Goal: Task Accomplishment & Management: Manage account settings

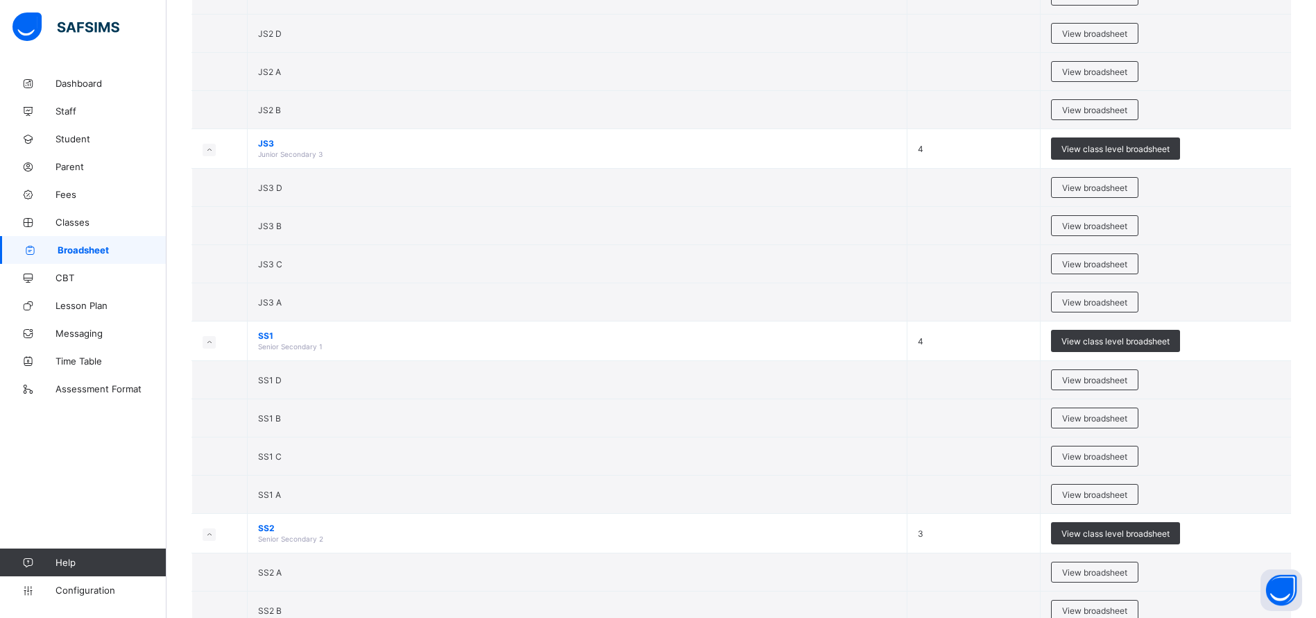
scroll to position [2269, 0]
click at [1096, 489] on span "View broadsheet" at bounding box center [1094, 493] width 65 height 10
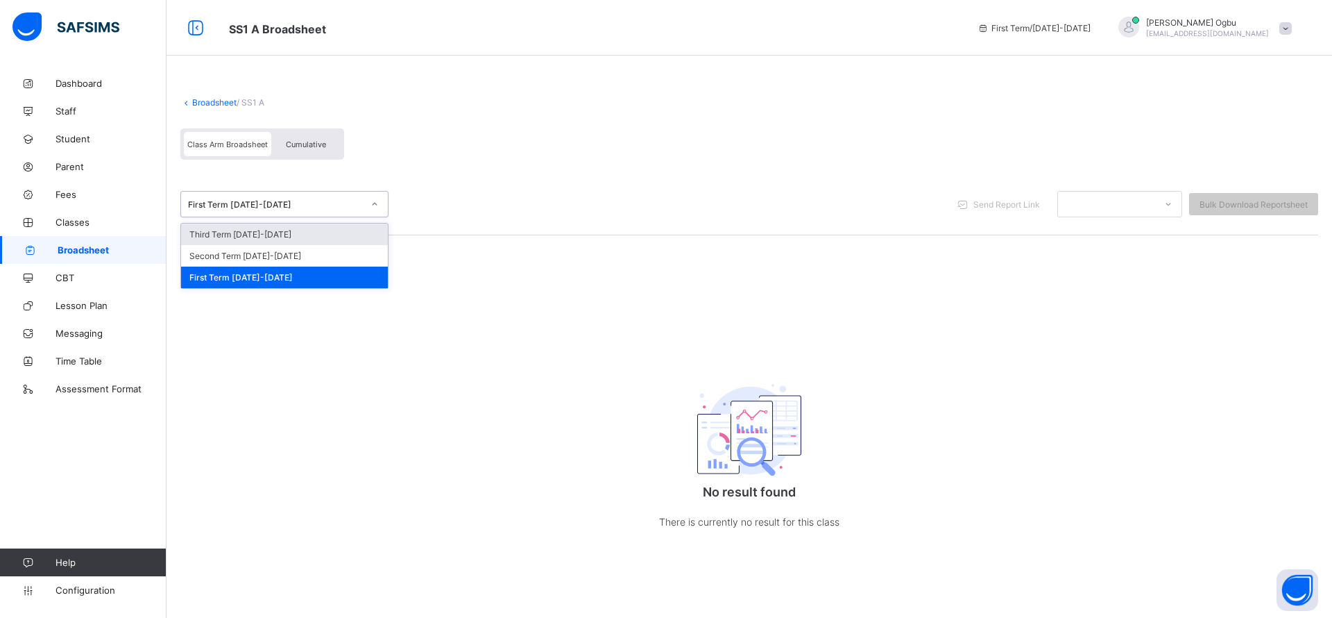
click at [271, 235] on div "Third Term [DATE]-[DATE]" at bounding box center [284, 234] width 207 height 22
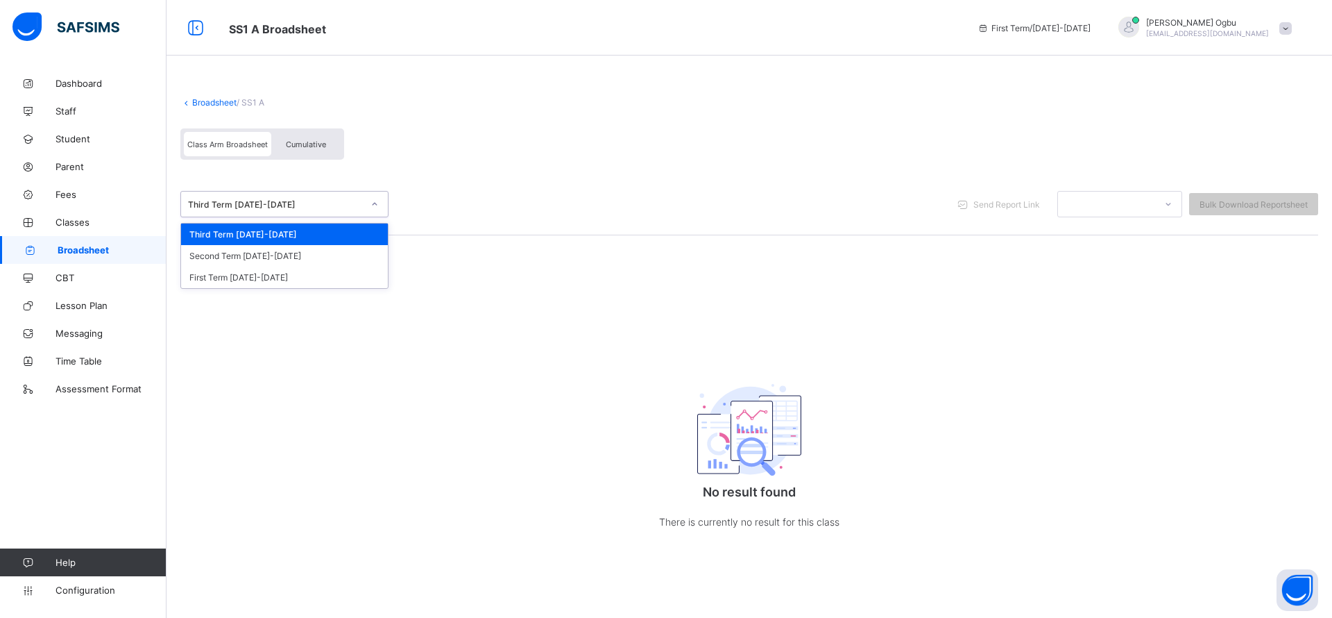
click at [213, 103] on link "Broadsheet" at bounding box center [214, 102] width 44 height 10
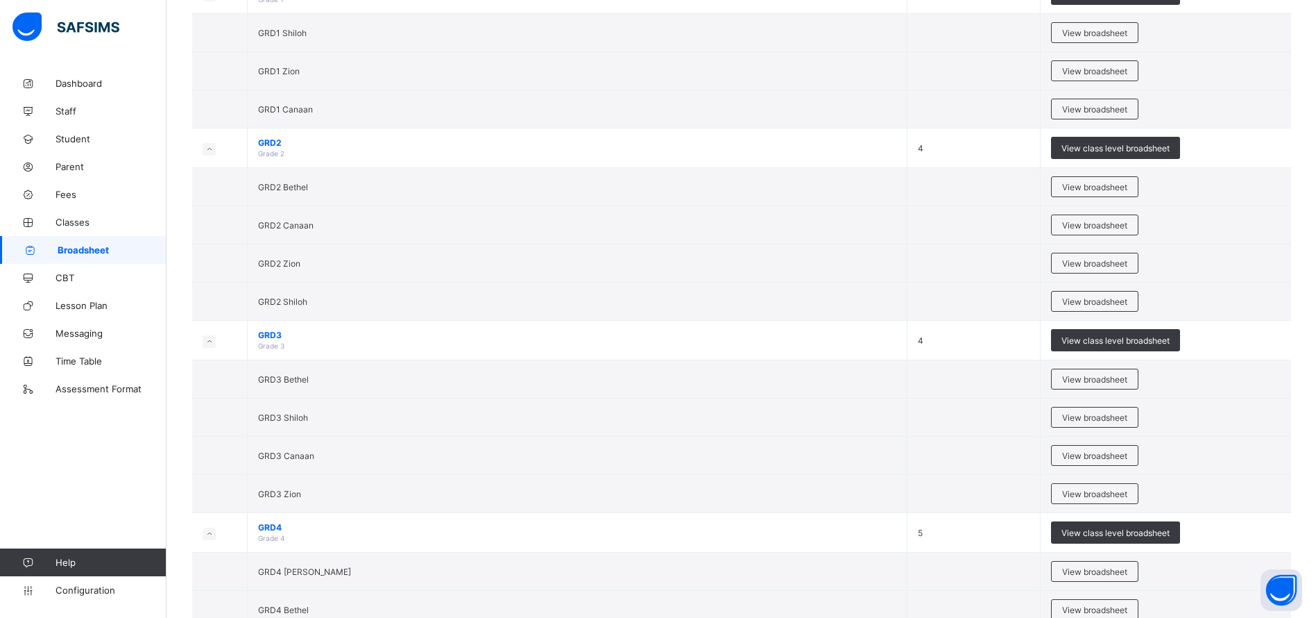
click at [86, 586] on span "Configuration" at bounding box center [111, 589] width 110 height 11
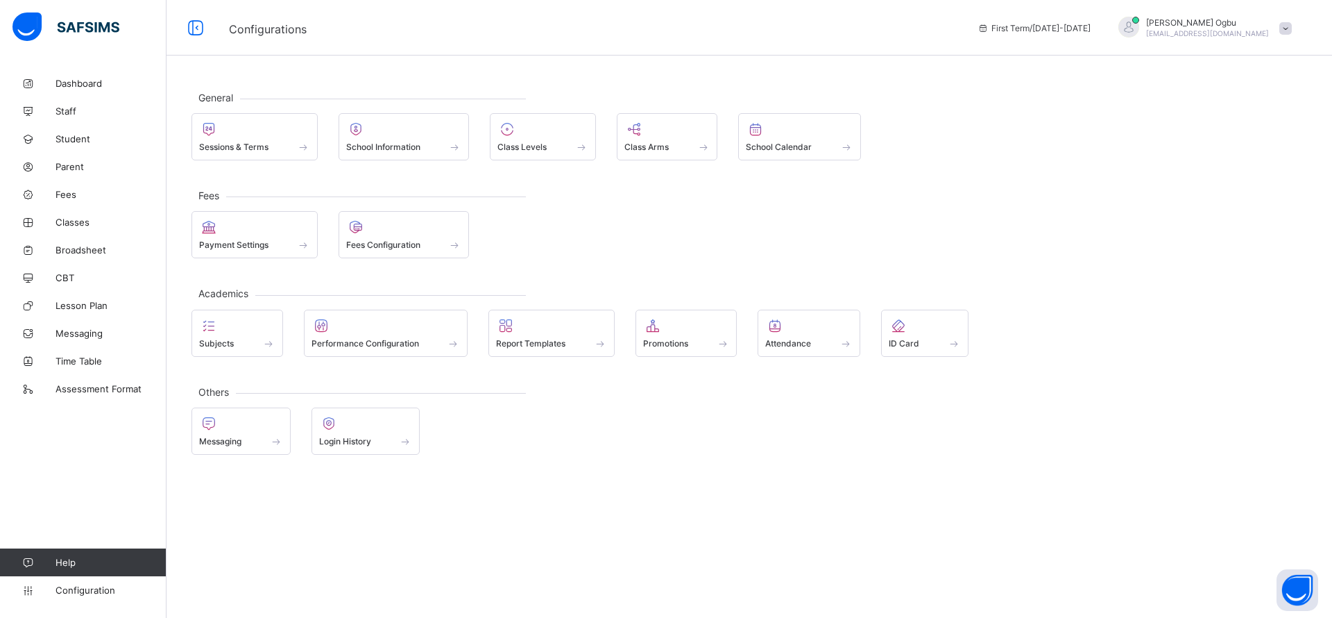
click at [264, 131] on div at bounding box center [254, 129] width 111 height 17
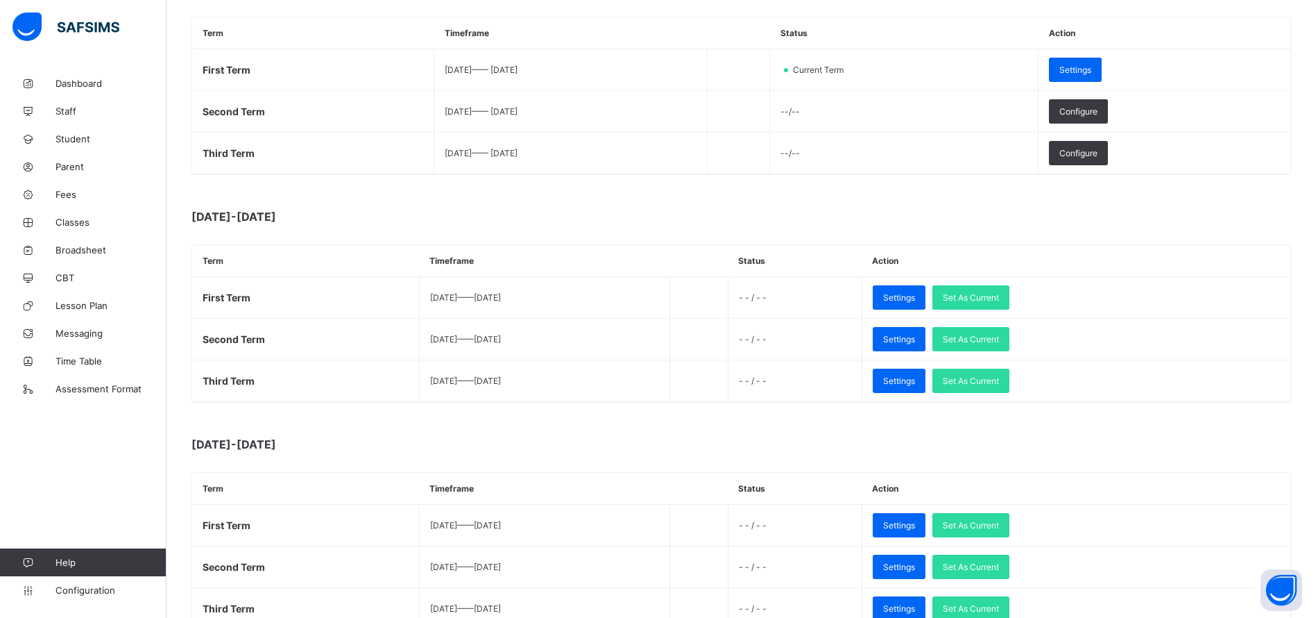
scroll to position [230, 0]
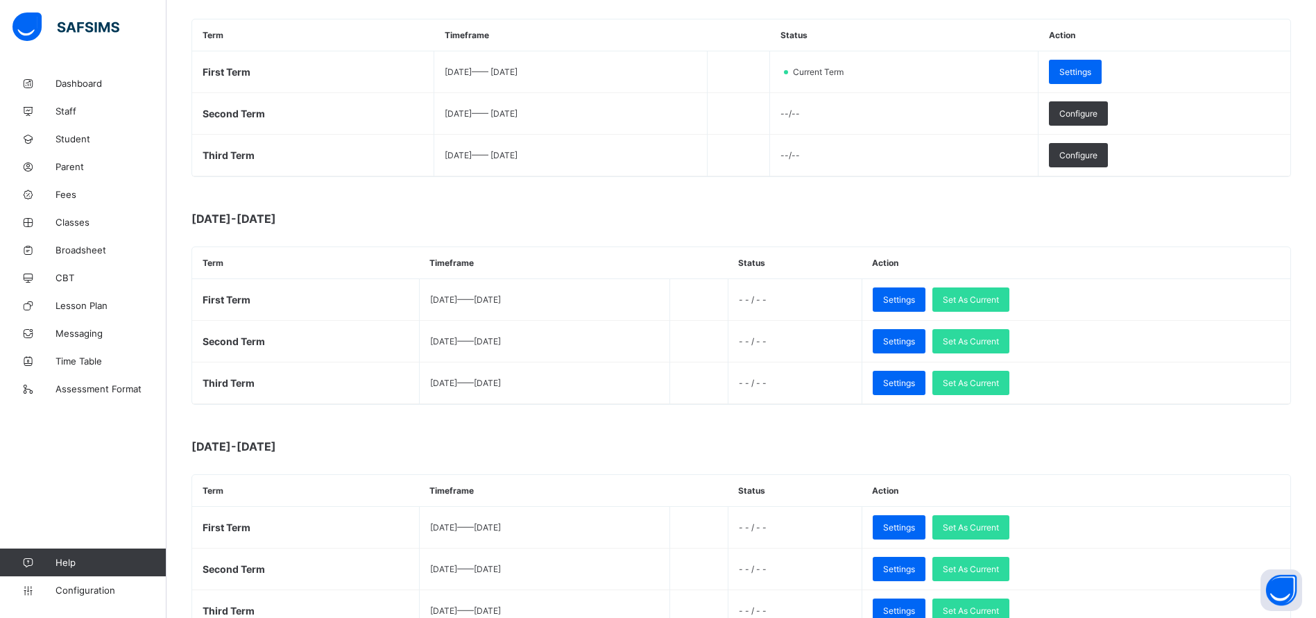
click at [999, 382] on span "Set As Current" at bounding box center [971, 383] width 56 height 10
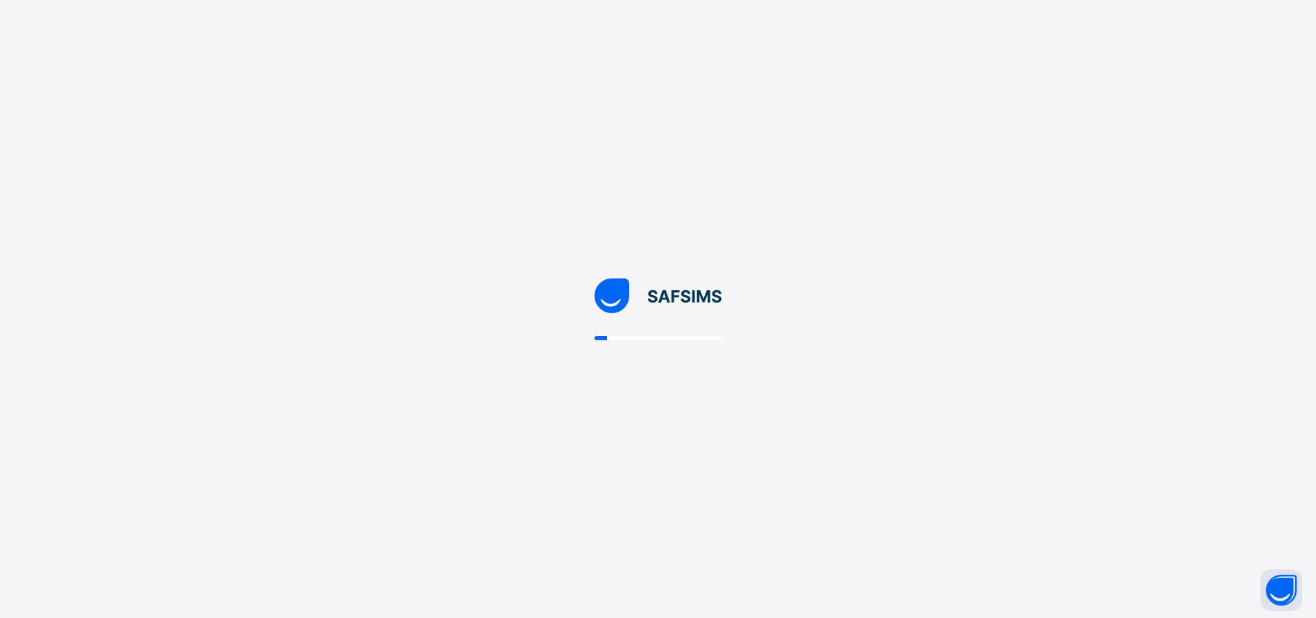
scroll to position [0, 0]
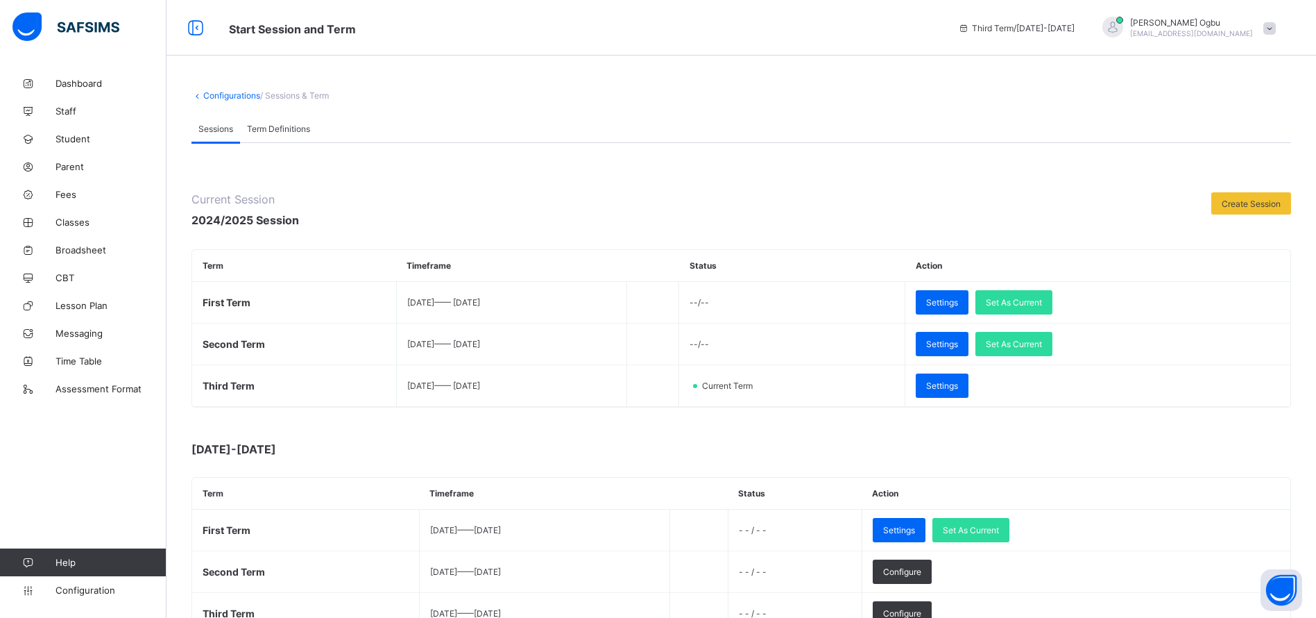
click at [88, 602] on link "Configuration" at bounding box center [83, 590] width 166 height 28
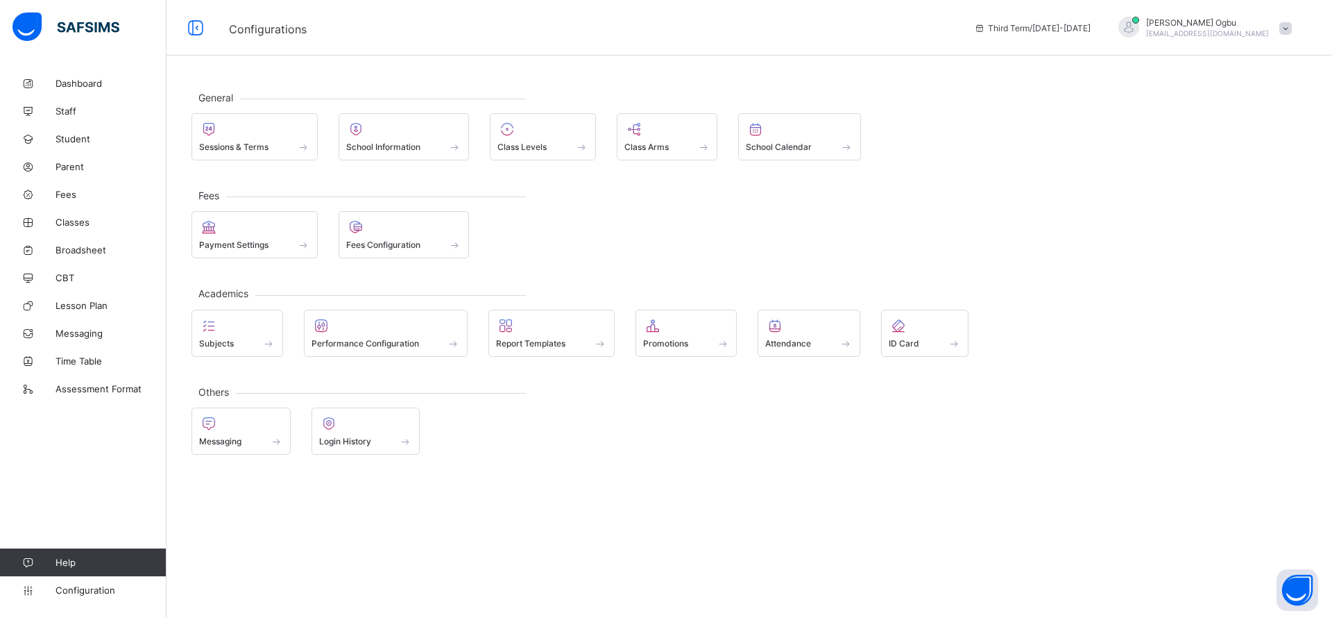
click at [94, 246] on span "Broadsheet" at bounding box center [111, 249] width 111 height 11
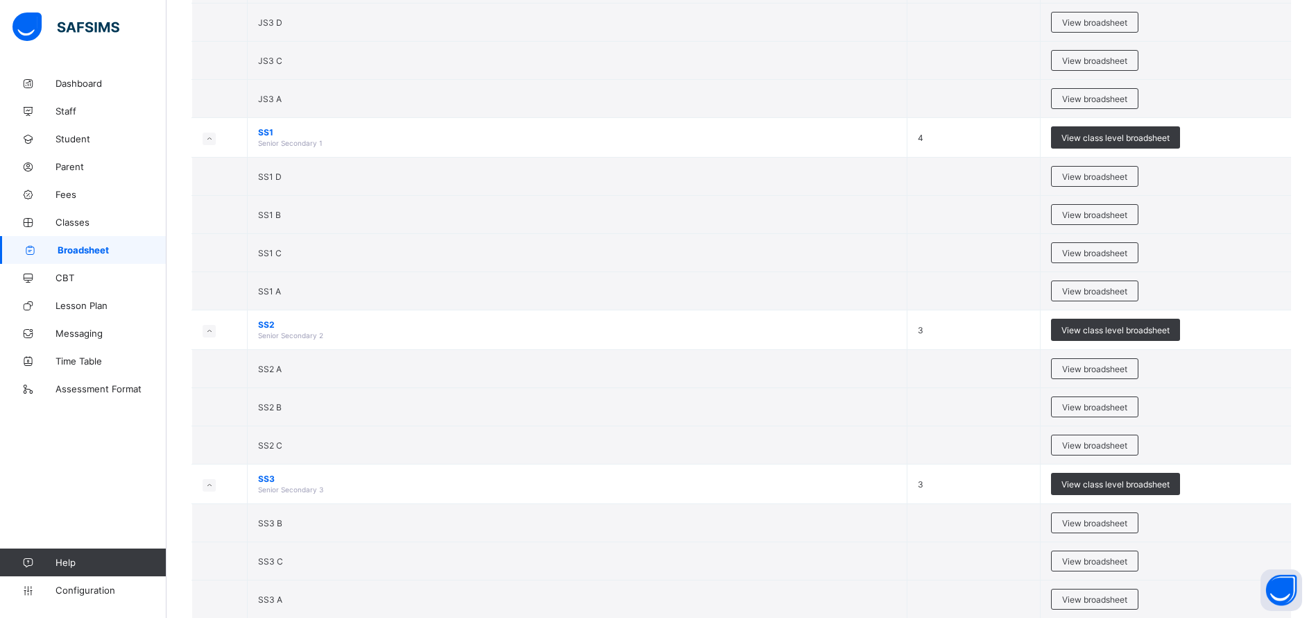
scroll to position [2472, 0]
click at [1101, 290] on span "View broadsheet" at bounding box center [1094, 290] width 65 height 10
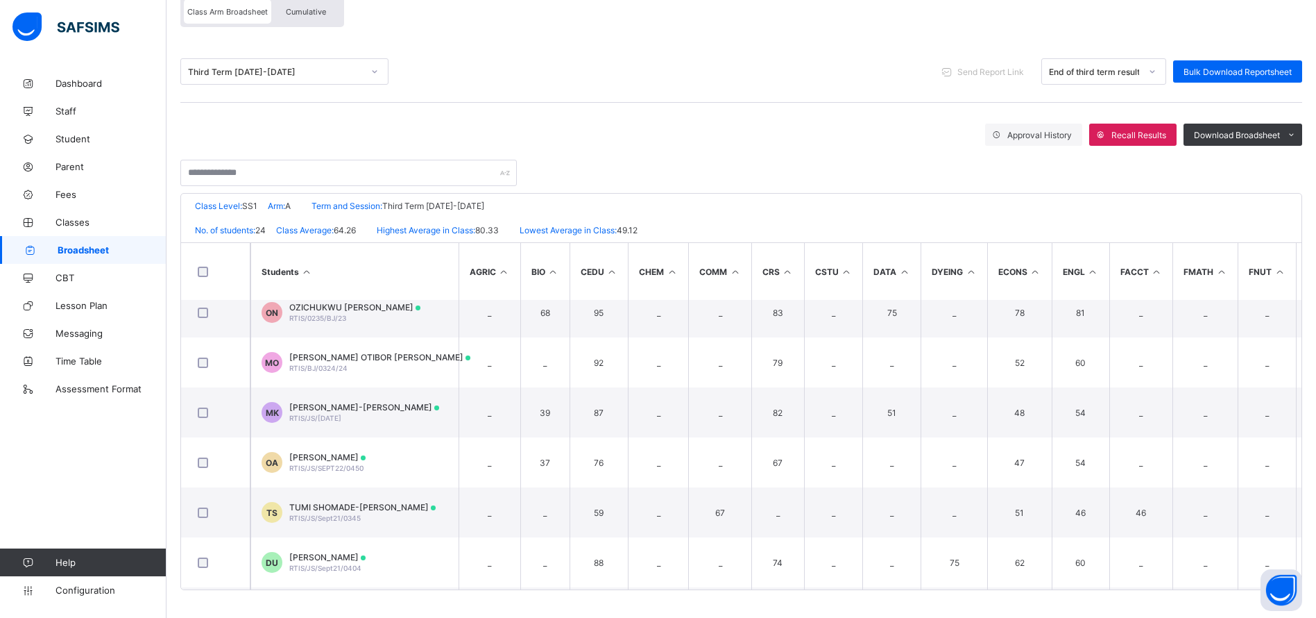
scroll to position [115, 0]
click at [364, 507] on span "TUMI SHOMADE-[PERSON_NAME]" at bounding box center [362, 505] width 146 height 10
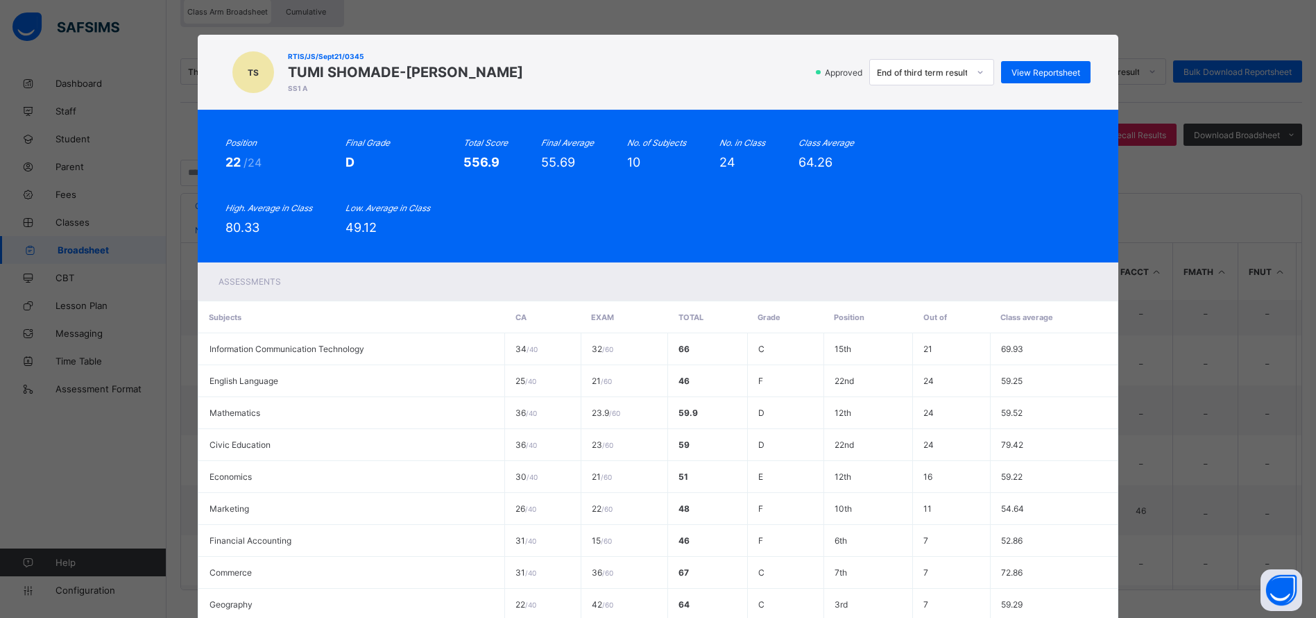
click at [1040, 75] on span "View Reportsheet" at bounding box center [1046, 72] width 69 height 10
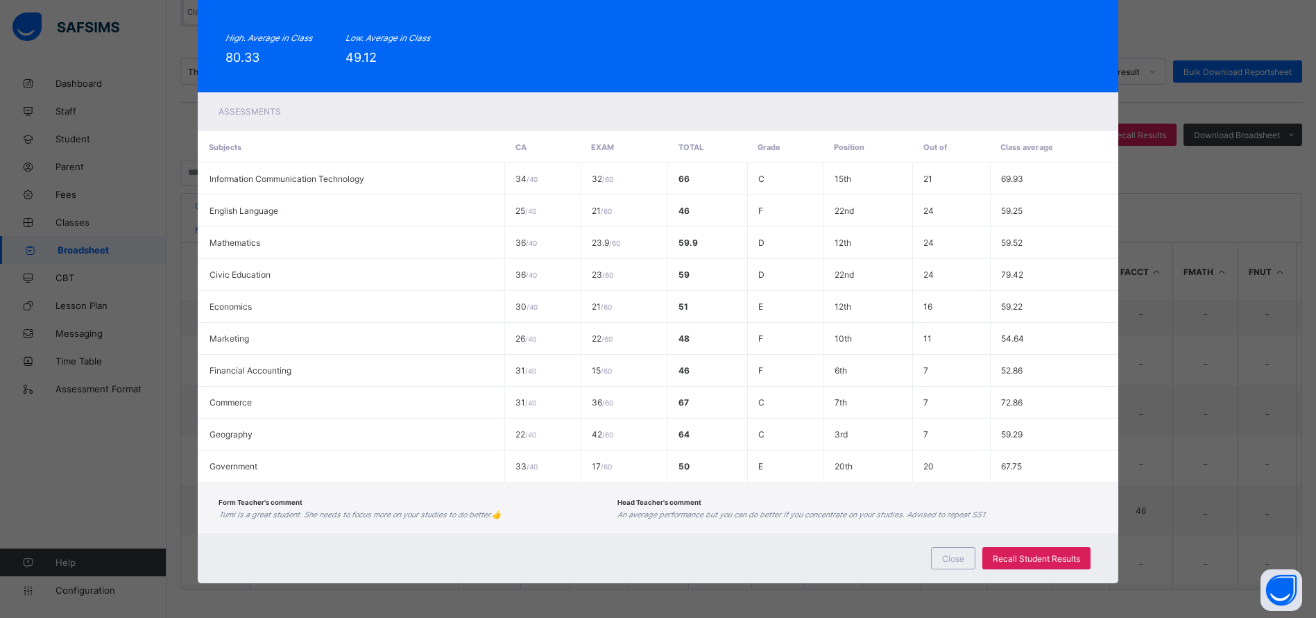
click at [957, 563] on span "Close" at bounding box center [953, 558] width 22 height 10
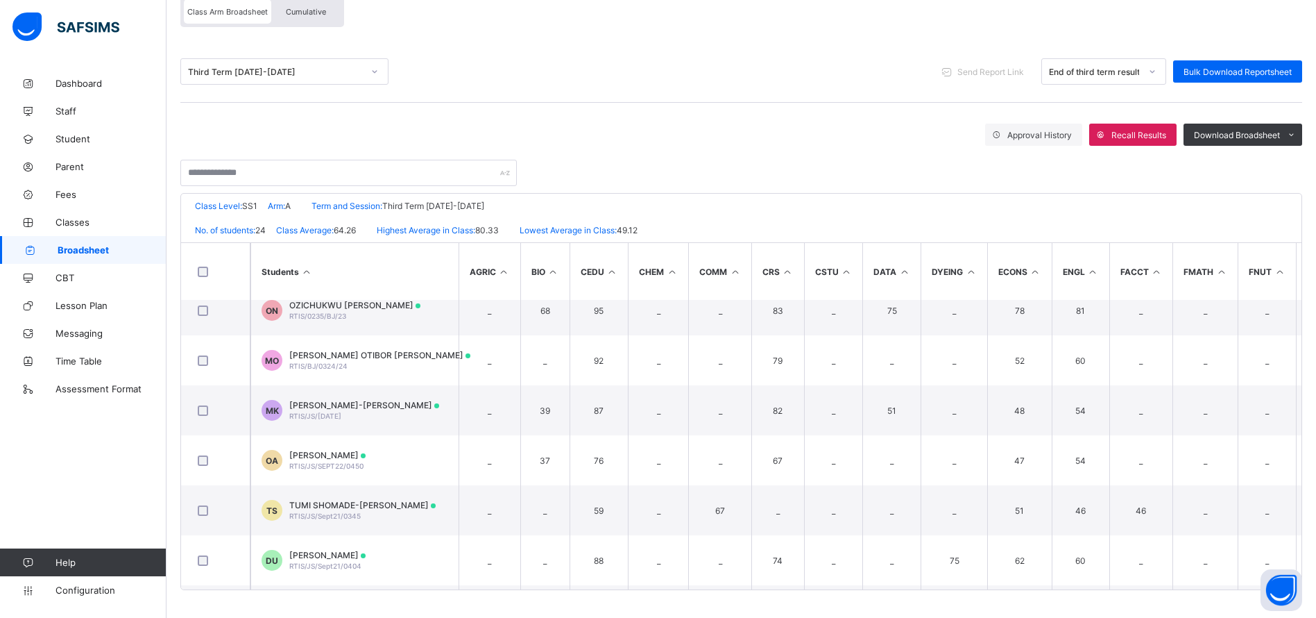
click at [71, 141] on span "Student" at bounding box center [111, 138] width 111 height 11
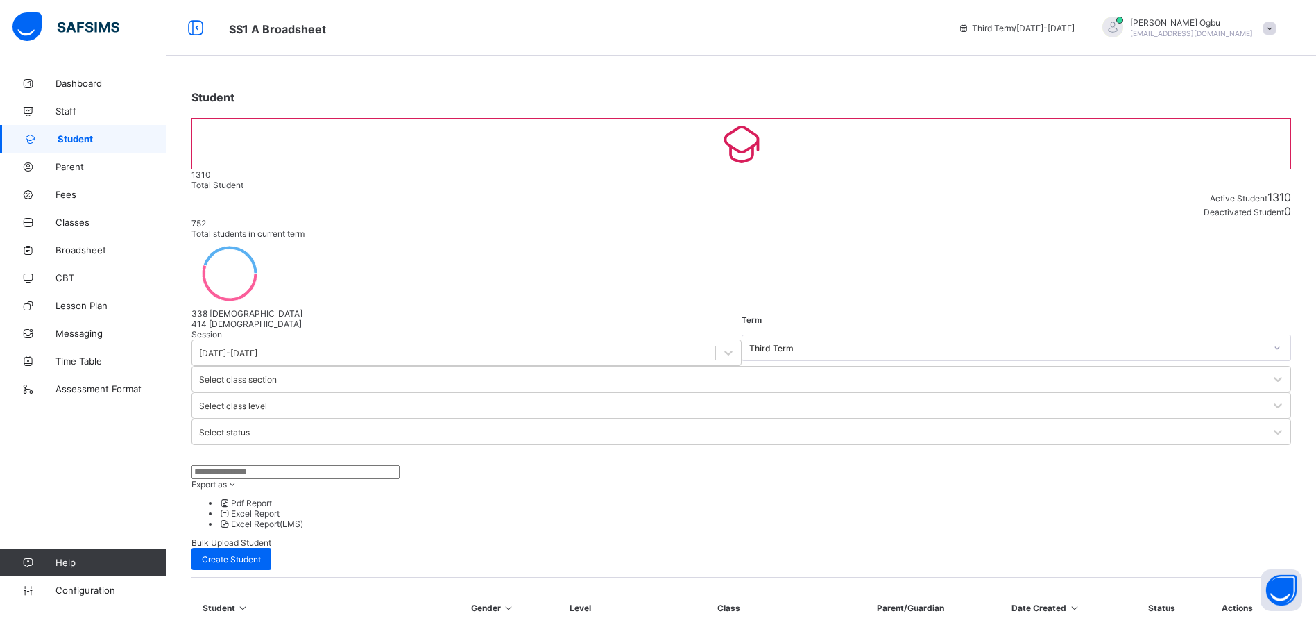
click at [286, 465] on input "text" at bounding box center [296, 472] width 208 height 14
type input "*****"
click at [72, 167] on span "Parent" at bounding box center [111, 166] width 111 height 11
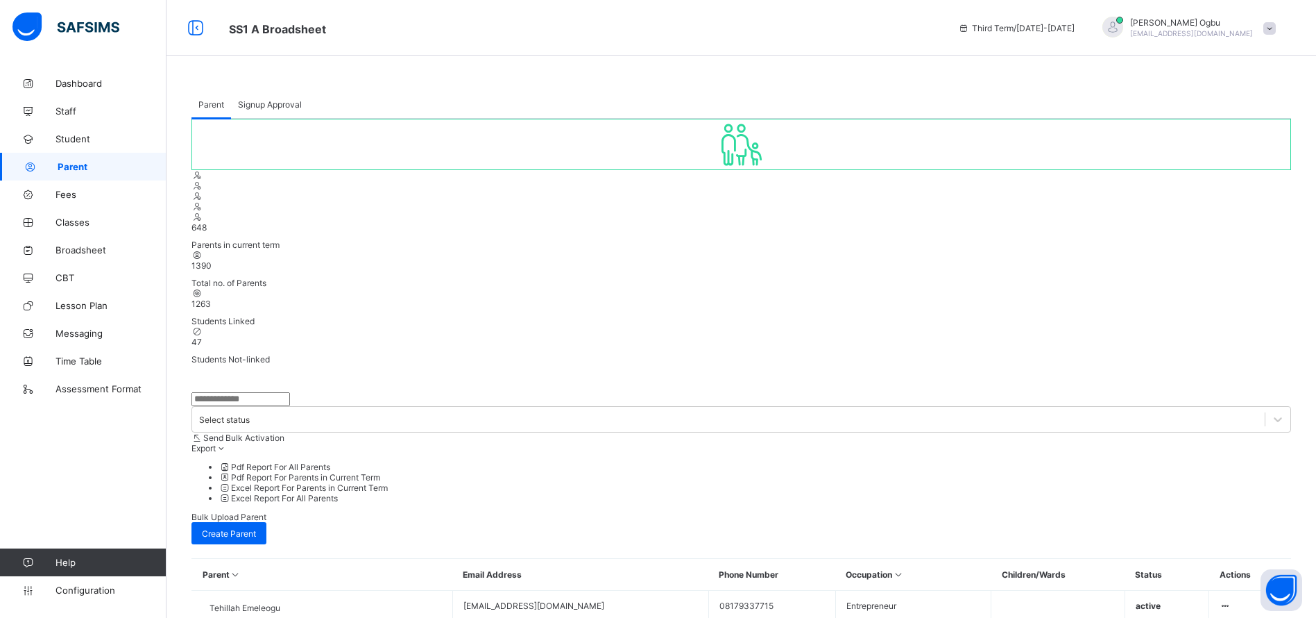
click at [255, 392] on input "text" at bounding box center [241, 399] width 99 height 14
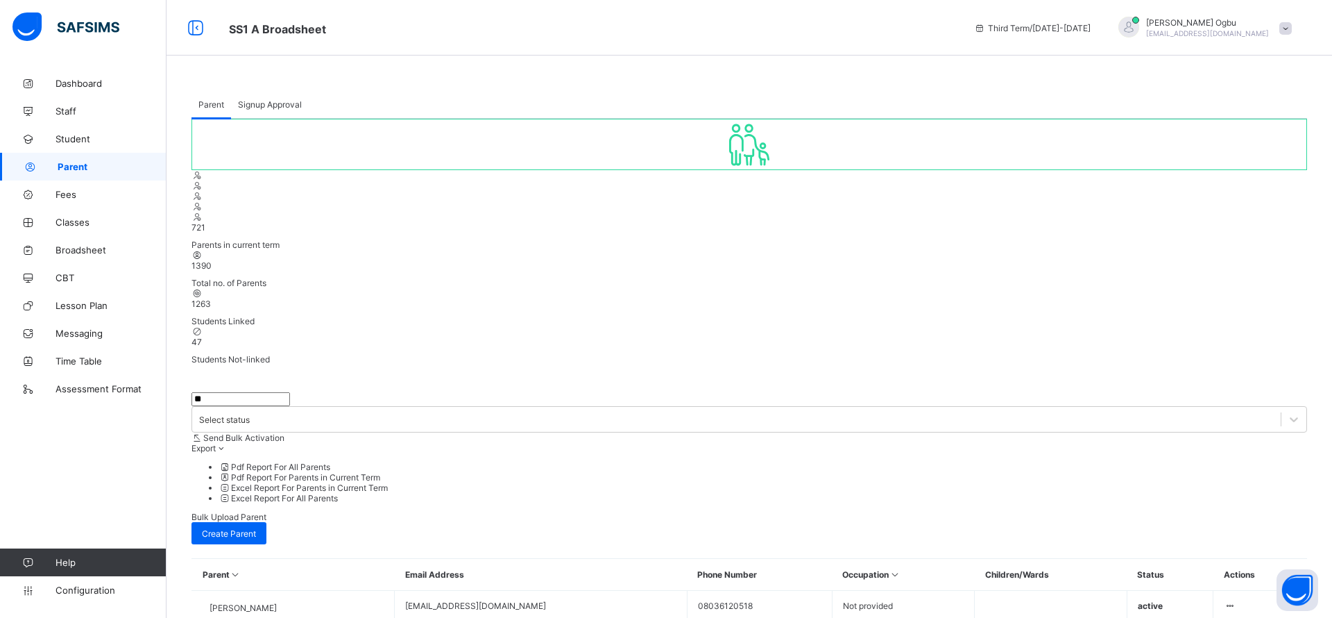
type input "*"
type input "*****"
drag, startPoint x: 514, startPoint y: 454, endPoint x: 407, endPoint y: 454, distance: 106.9
copy td "[EMAIL_ADDRESS][DOMAIN_NAME]"
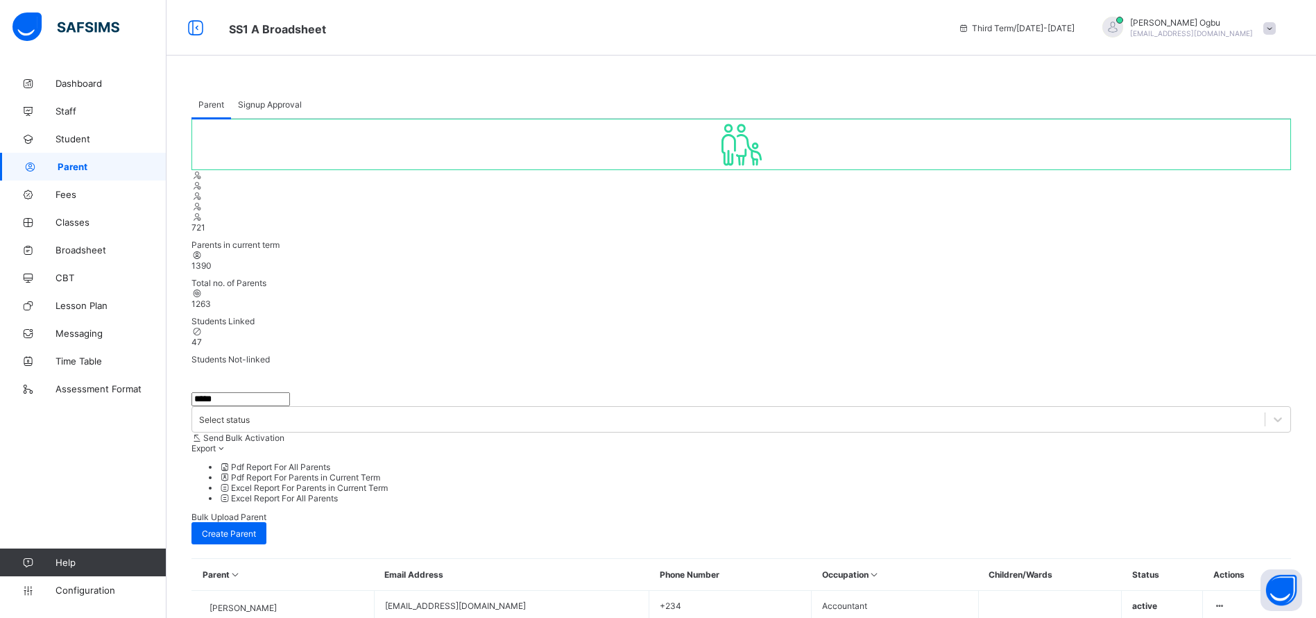
click at [1276, 29] on span at bounding box center [1270, 28] width 12 height 12
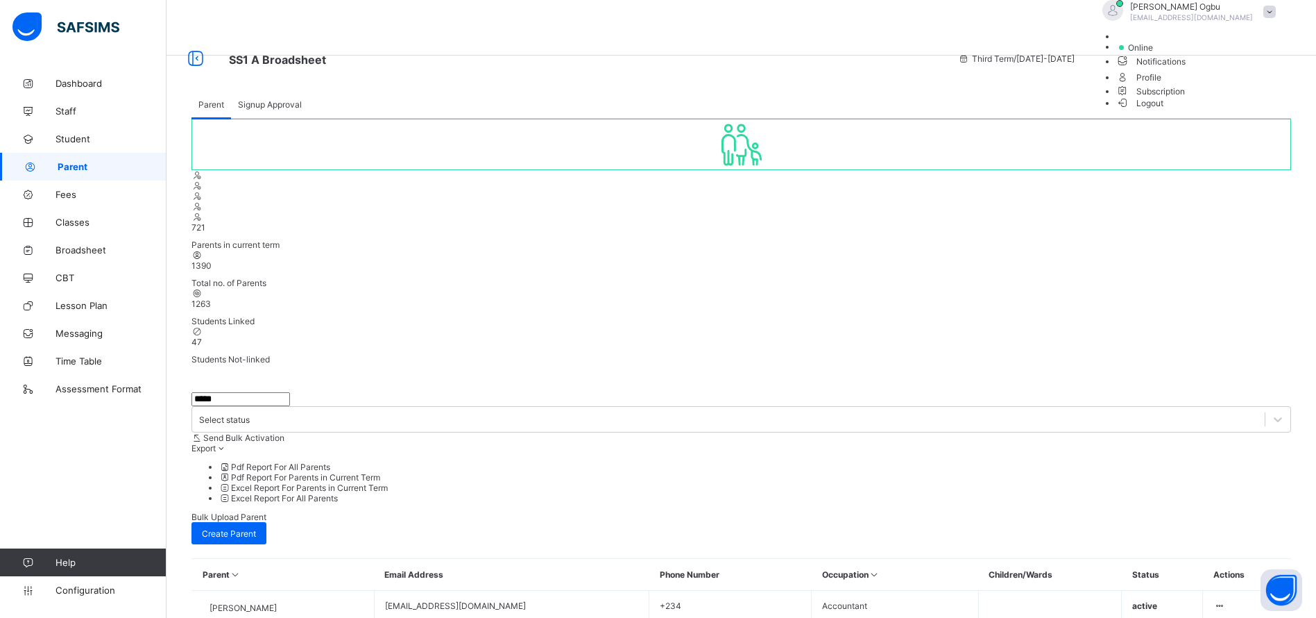
click at [1164, 110] on span "Logout" at bounding box center [1141, 103] width 48 height 15
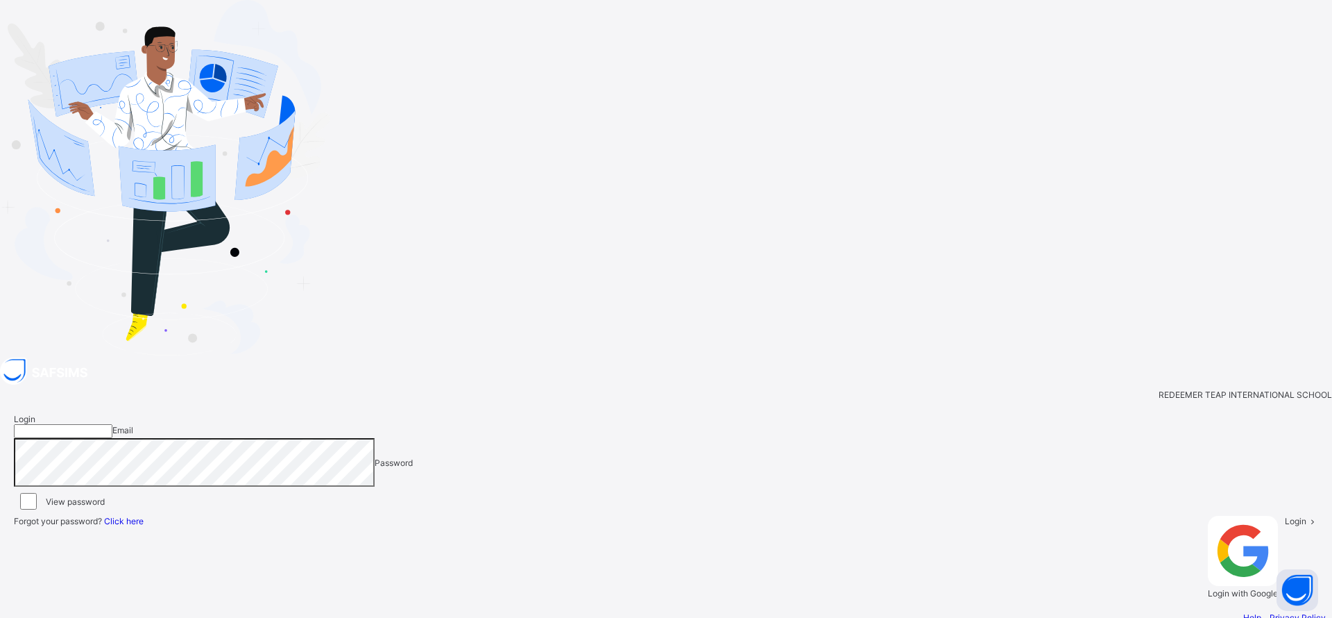
click at [112, 424] on input "email" at bounding box center [63, 431] width 99 height 14
paste input "**********"
type input "**********"
click at [1285, 516] on div "Login" at bounding box center [1301, 557] width 33 height 83
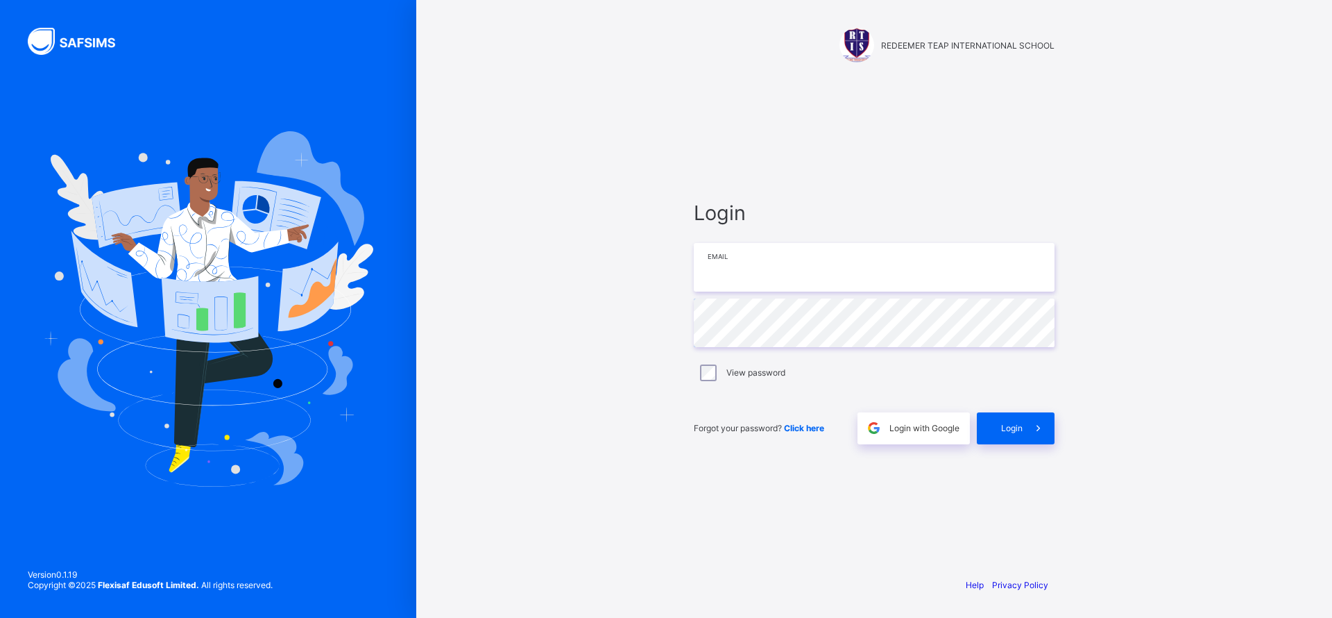
click at [767, 271] on input "email" at bounding box center [874, 267] width 361 height 49
paste input "**********"
type input "**********"
click at [1025, 427] on span at bounding box center [1039, 428] width 32 height 32
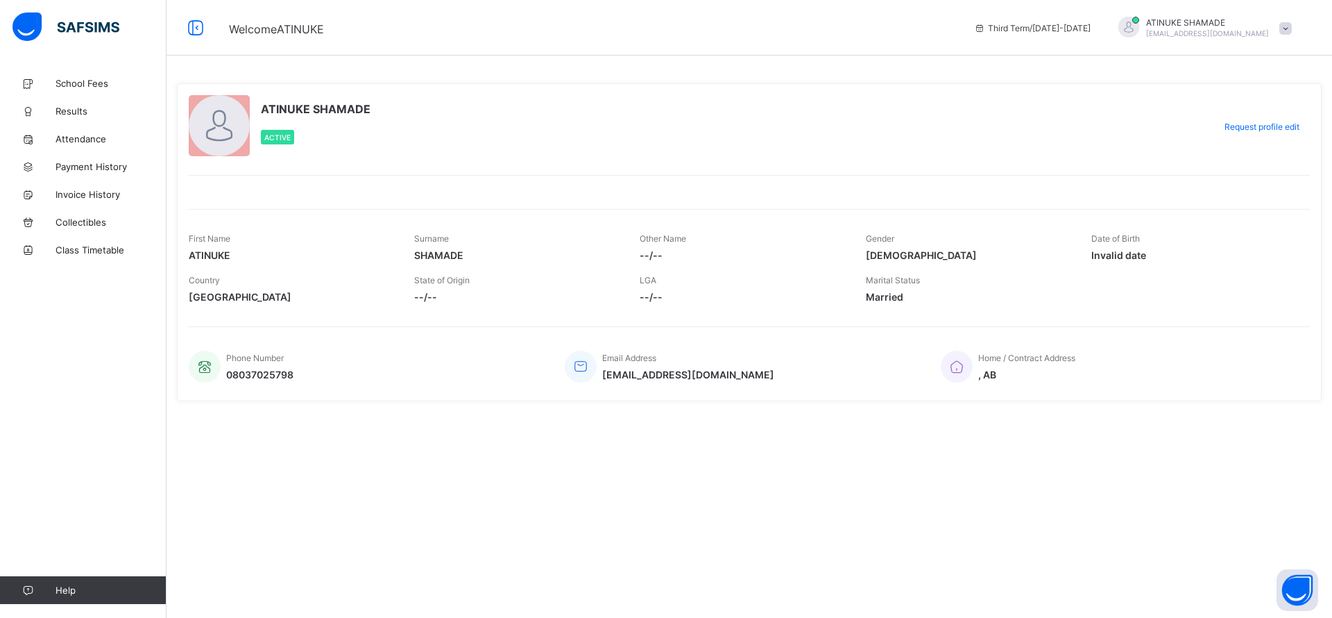
click at [1286, 30] on span at bounding box center [1286, 28] width 12 height 12
click at [1229, 146] on li "Logout" at bounding box center [1247, 137] width 103 height 27
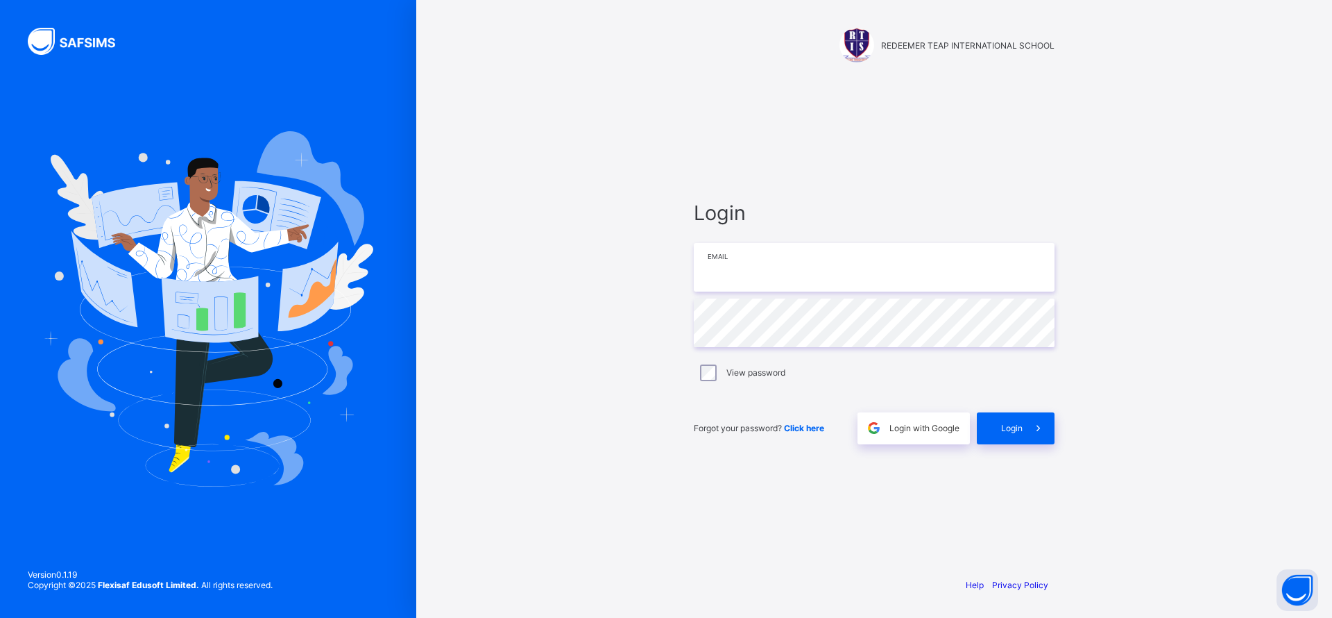
click at [824, 267] on input "email" at bounding box center [874, 267] width 361 height 49
paste input "**********"
type input "**********"
click at [1006, 421] on div "Login" at bounding box center [1016, 428] width 78 height 32
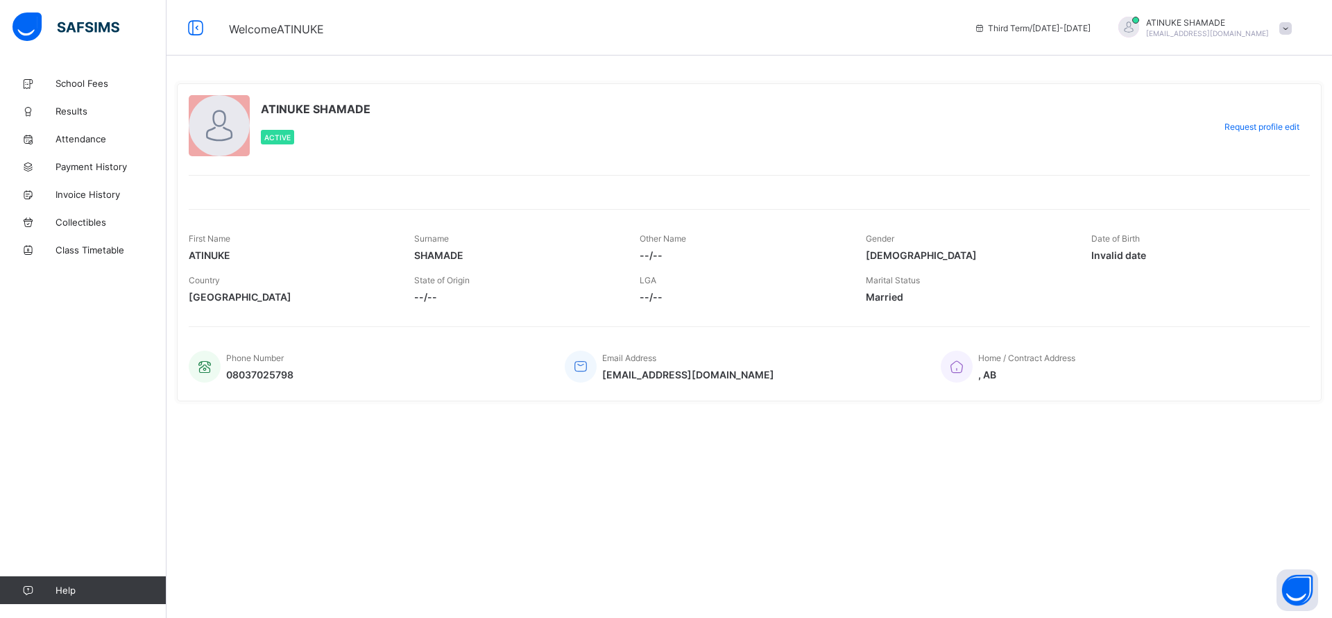
click at [1283, 33] on span at bounding box center [1286, 28] width 12 height 12
click at [1237, 135] on span "Logout" at bounding box center [1247, 137] width 92 height 16
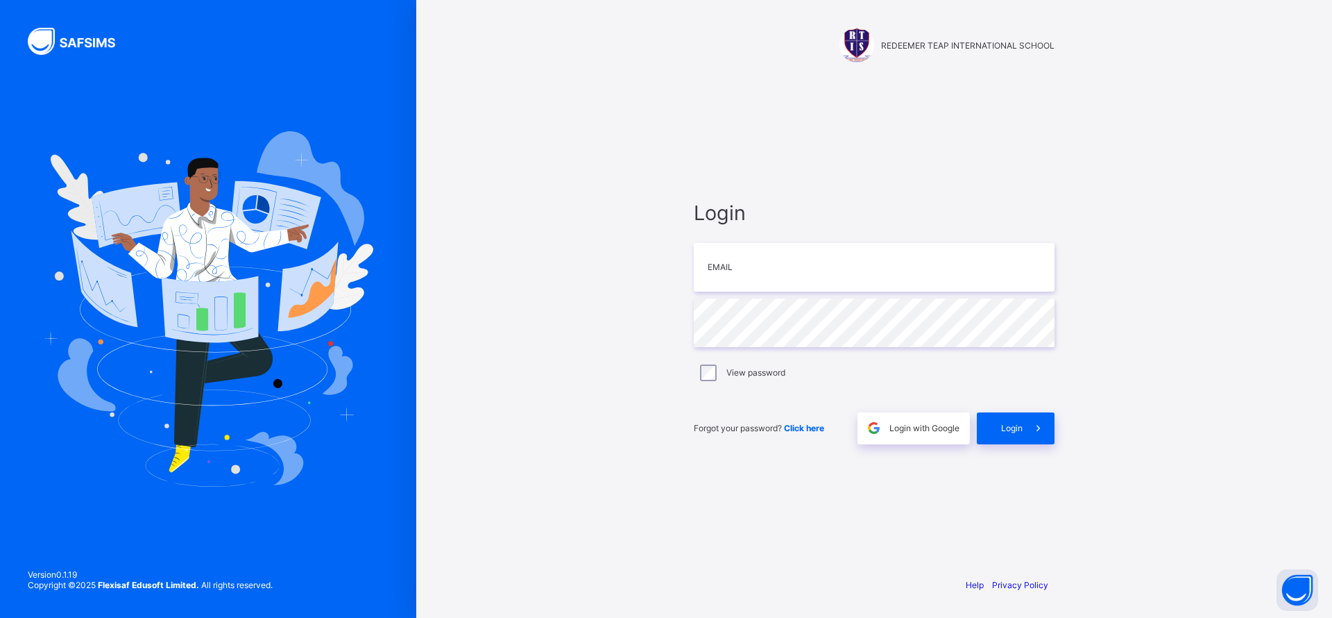
click at [618, 159] on div "REDEEMER TEAP INTERNATIONAL SCHOOL Login Email Password View password Forgot yo…" at bounding box center [874, 309] width 916 height 618
click at [771, 278] on input "email" at bounding box center [874, 267] width 361 height 49
type input "**********"
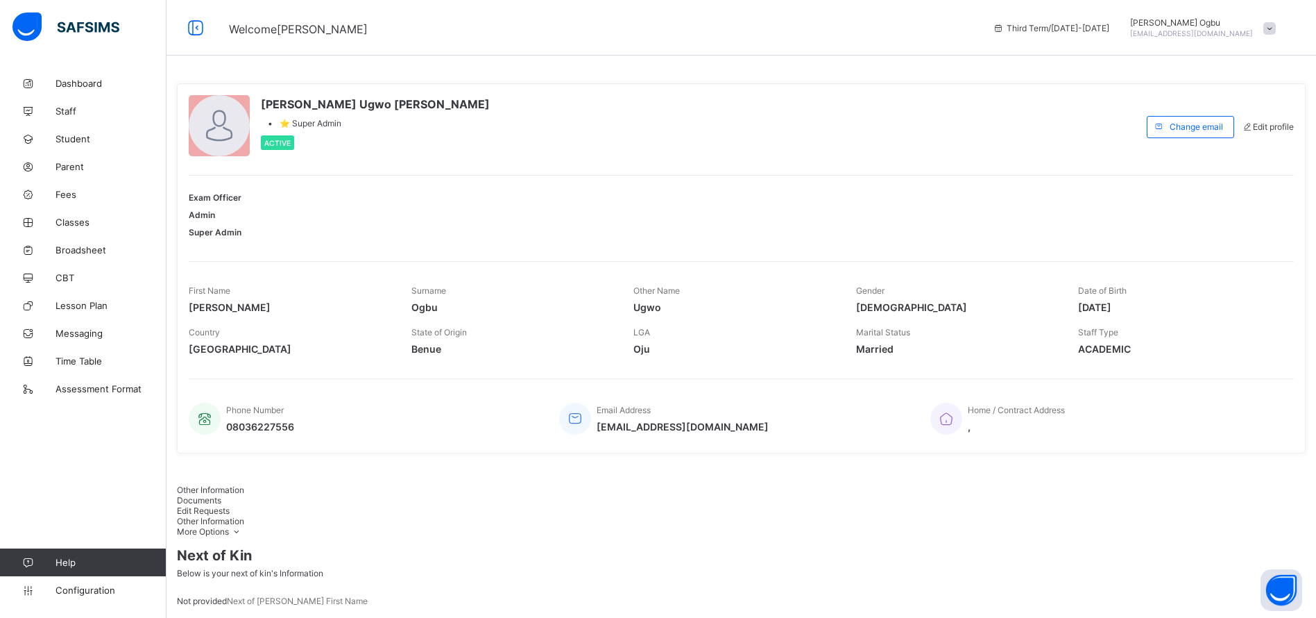
click at [83, 588] on span "Configuration" at bounding box center [111, 589] width 110 height 11
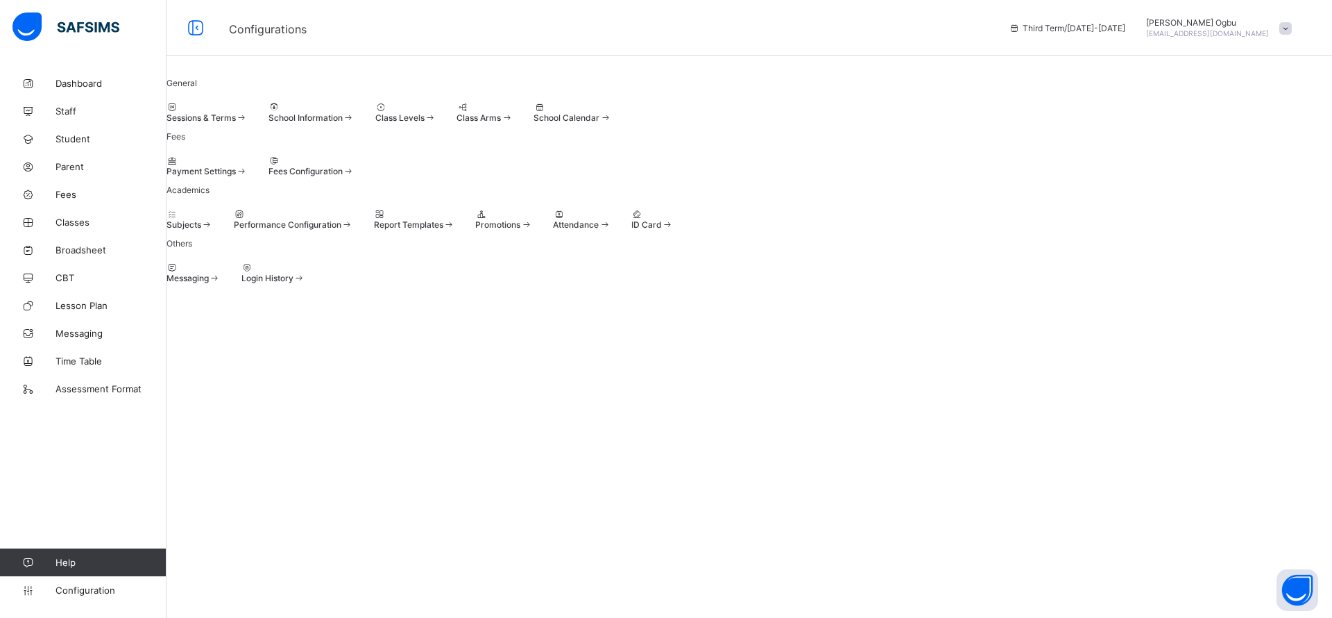
click at [242, 112] on div at bounding box center [207, 107] width 81 height 10
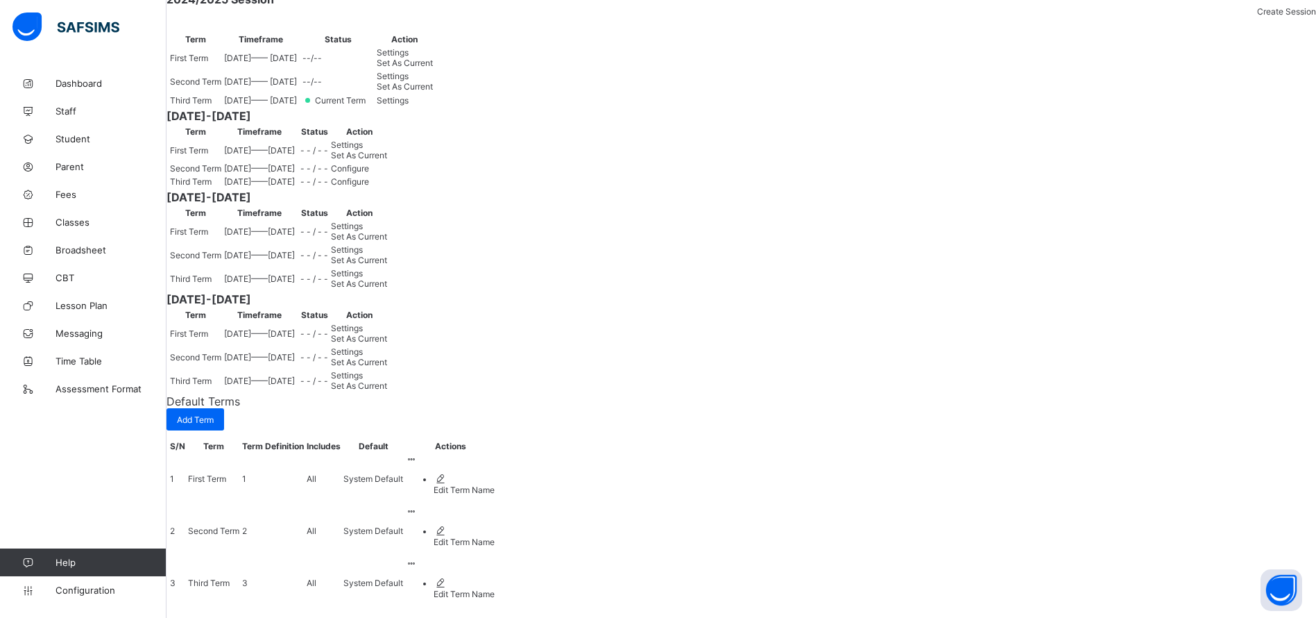
scroll to position [208, 0]
click at [387, 160] on div "Set As Current" at bounding box center [359, 155] width 56 height 10
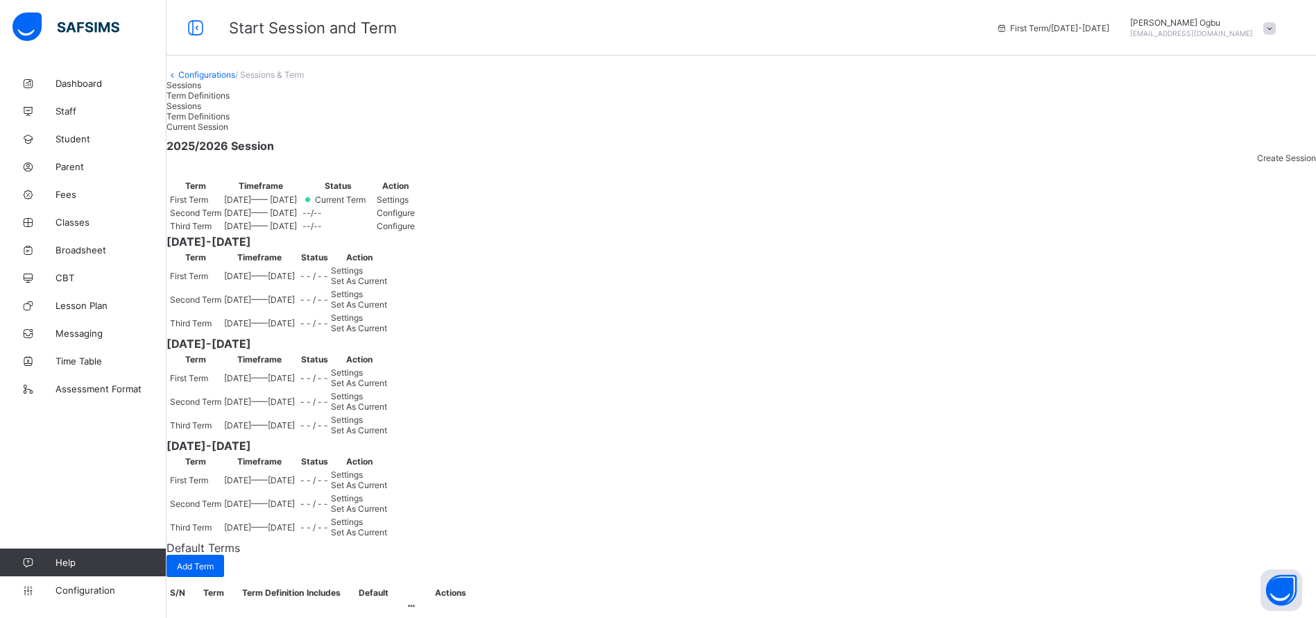
click at [235, 80] on link "Configurations" at bounding box center [206, 74] width 57 height 10
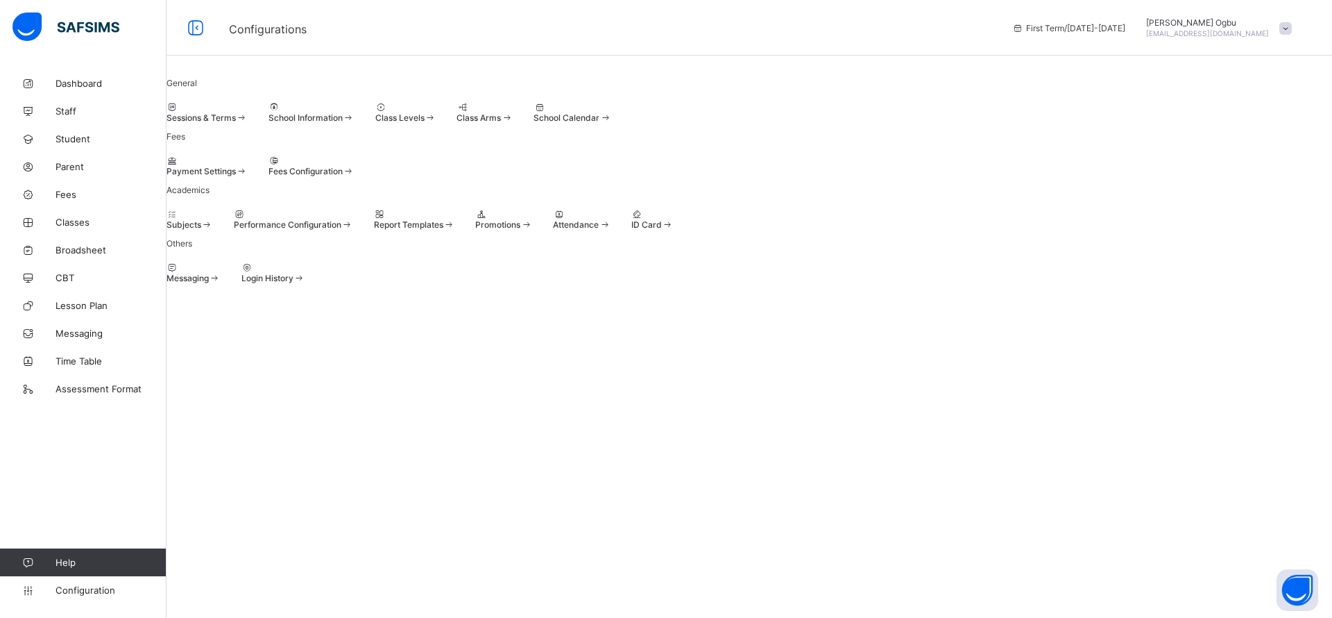
click at [475, 219] on span at bounding box center [475, 219] width 0 height 0
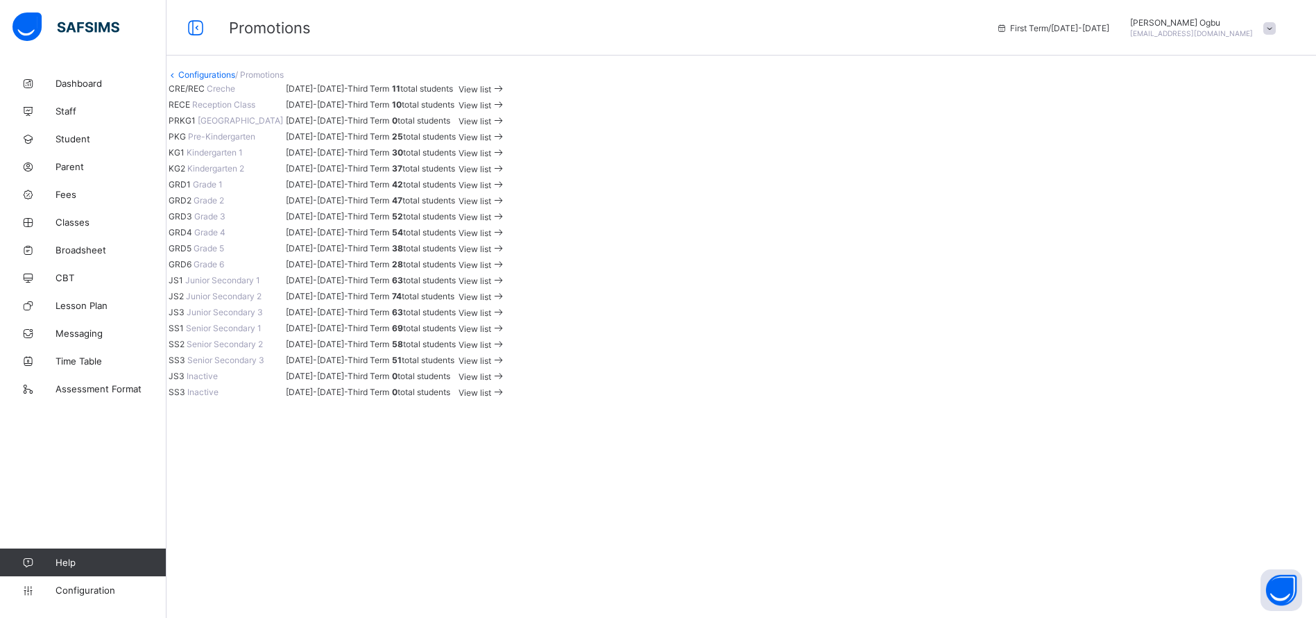
click at [491, 94] on span "View list" at bounding box center [475, 89] width 33 height 10
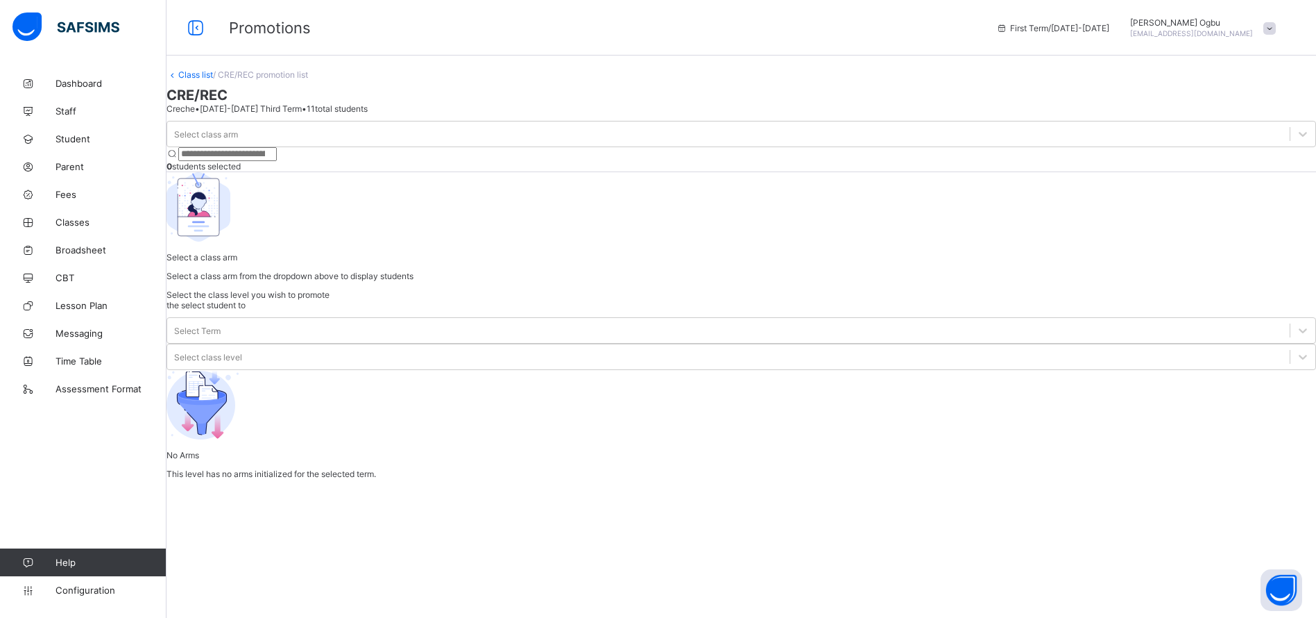
click at [278, 147] on div "Select class arm" at bounding box center [742, 134] width 1150 height 26
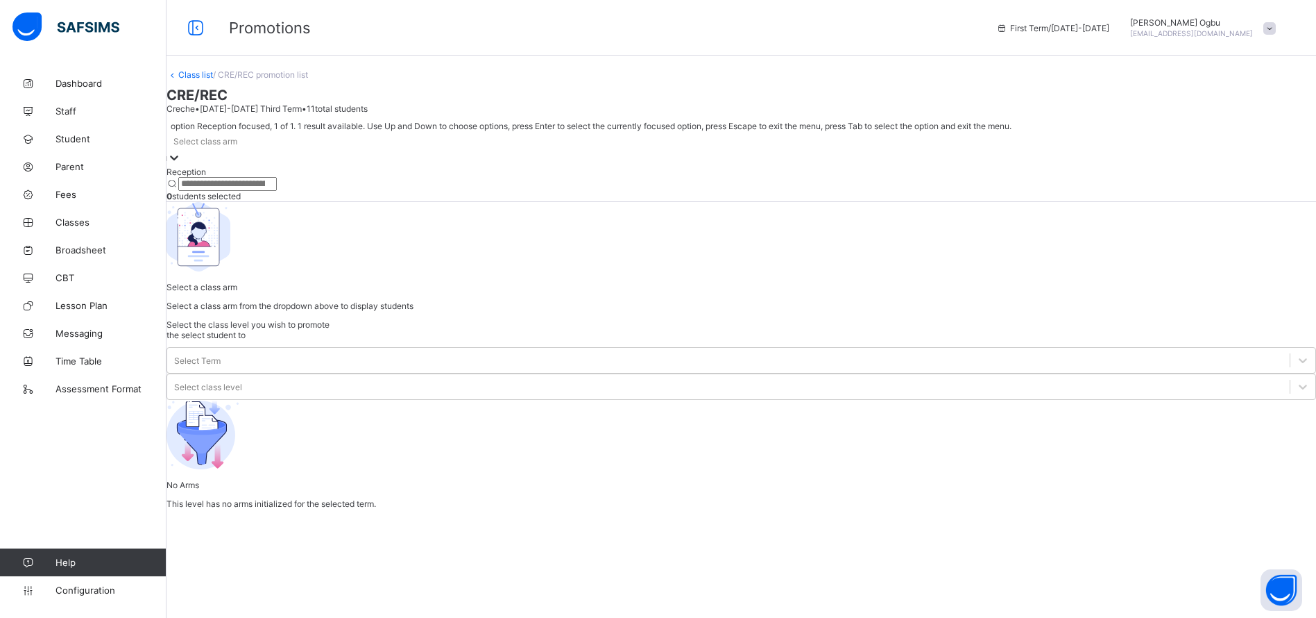
click at [181, 167] on div at bounding box center [174, 159] width 14 height 16
click at [255, 214] on div "option Reception focused, 1 of 1. 1 result available. Use Up and Down to choose…" at bounding box center [742, 216] width 1150 height 190
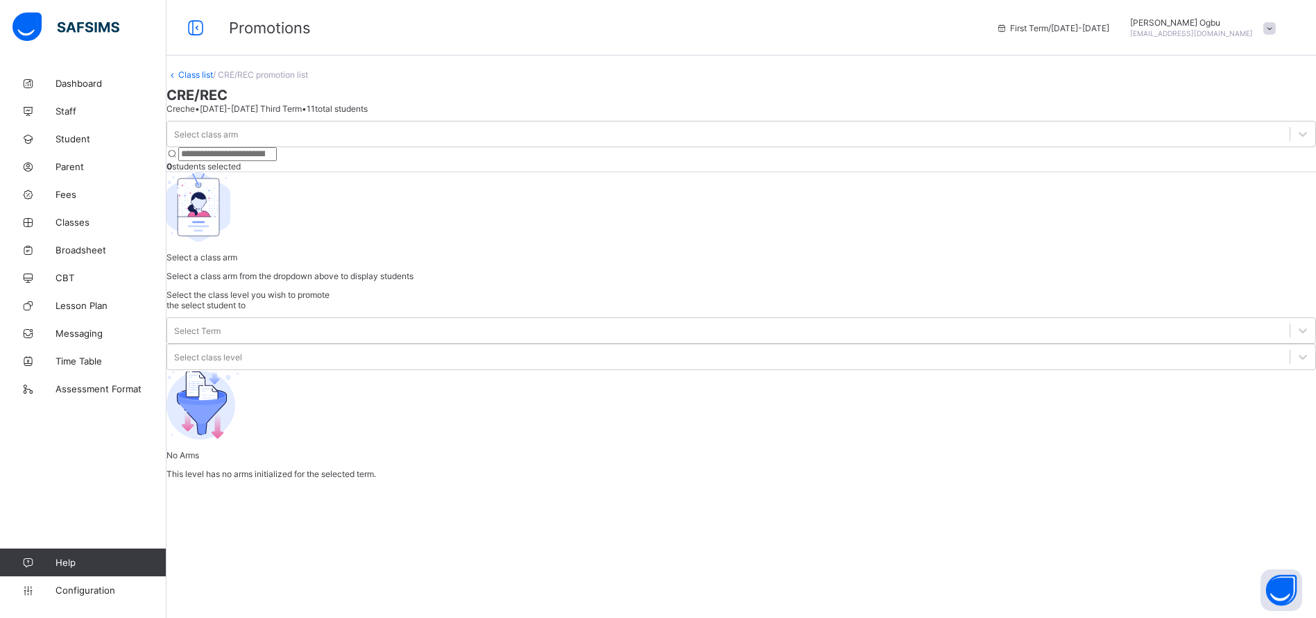
click at [271, 144] on div "Select class arm" at bounding box center [728, 133] width 1123 height 19
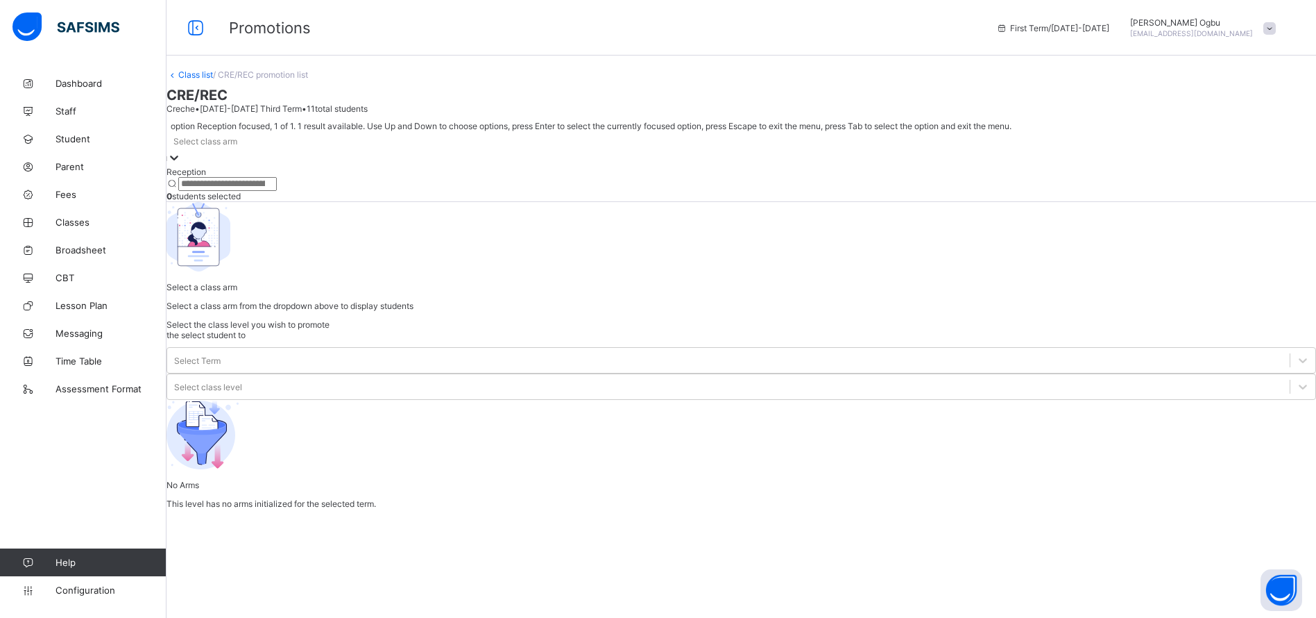
click at [266, 177] on div "Reception" at bounding box center [742, 172] width 1150 height 10
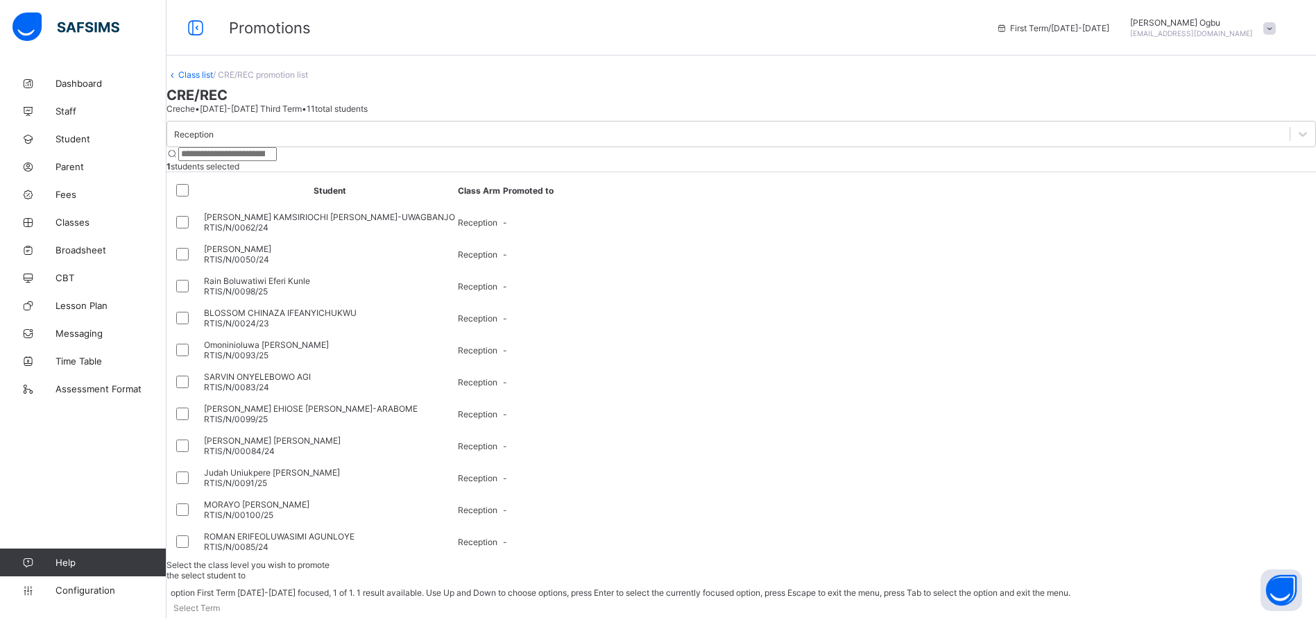
click at [181, 617] on div at bounding box center [174, 625] width 14 height 16
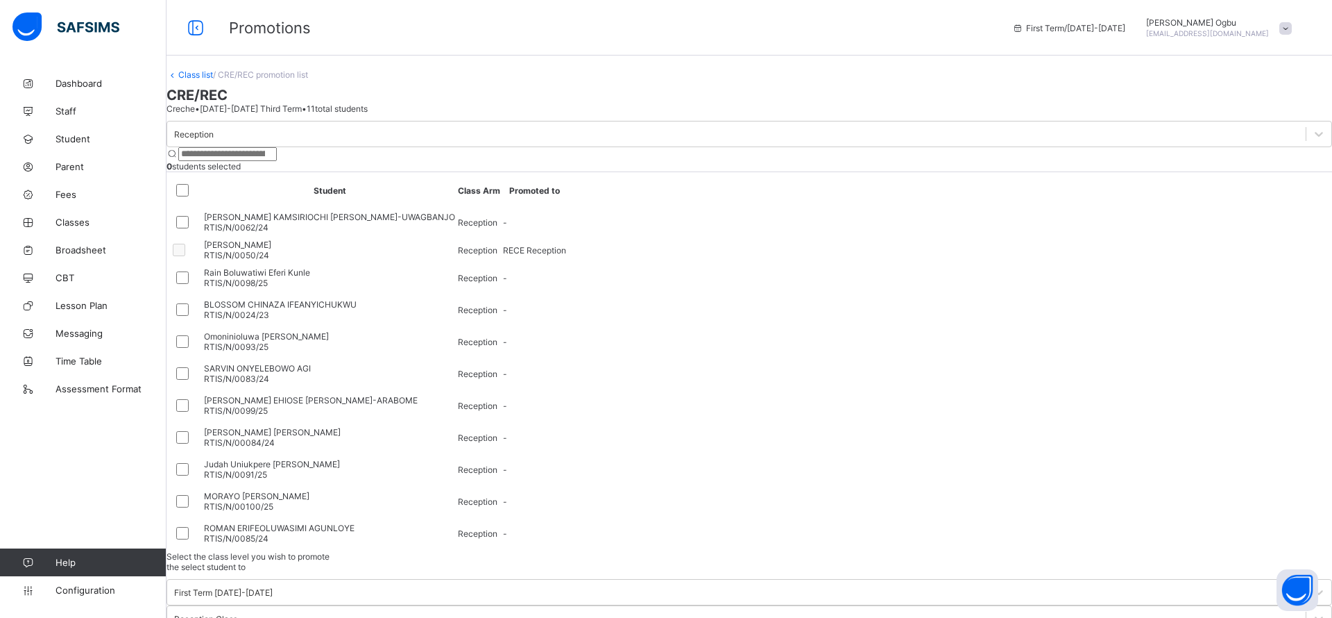
click at [69, 135] on span "Student" at bounding box center [111, 138] width 111 height 11
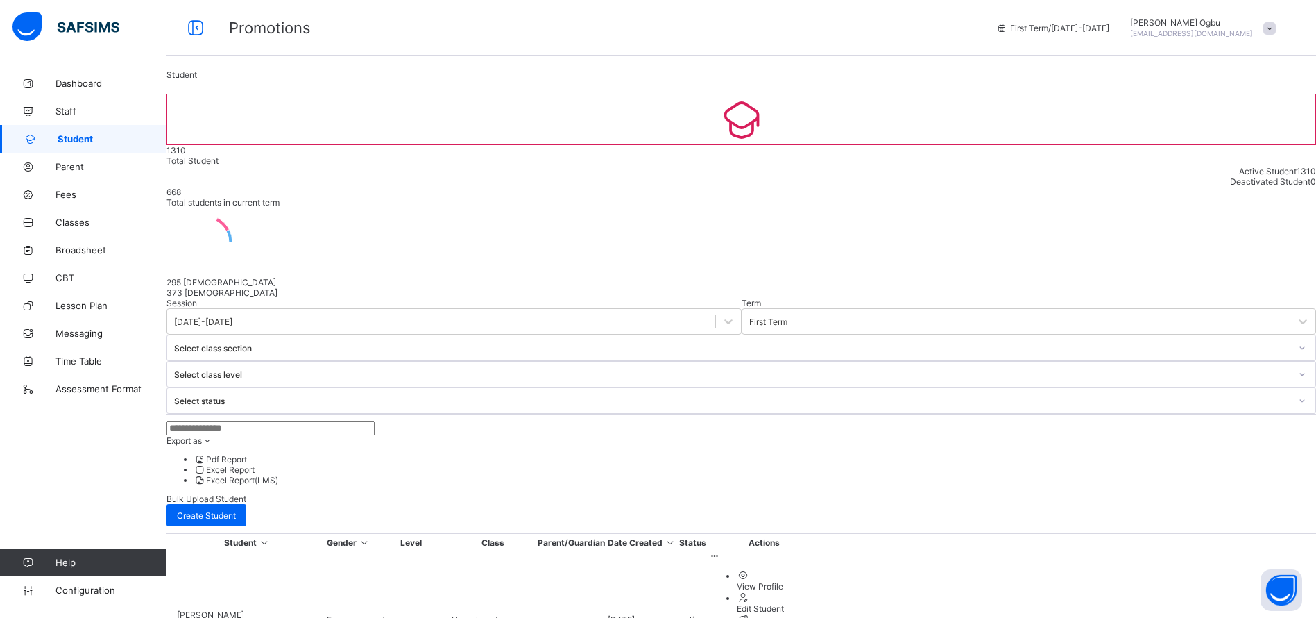
click at [240, 414] on div "Export as Pdf Report Excel Report Excel Report (LMS) Bulk Upload Student Create…" at bounding box center [742, 474] width 1150 height 120
click at [244, 421] on input "text" at bounding box center [271, 428] width 208 height 14
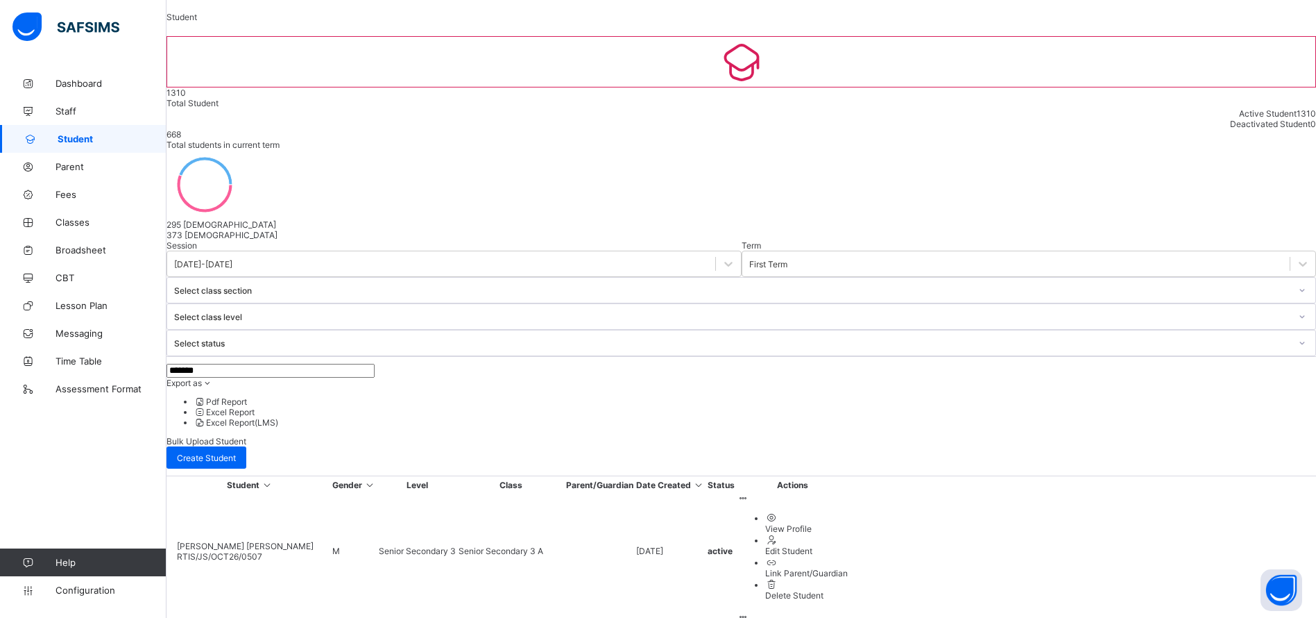
scroll to position [104, 0]
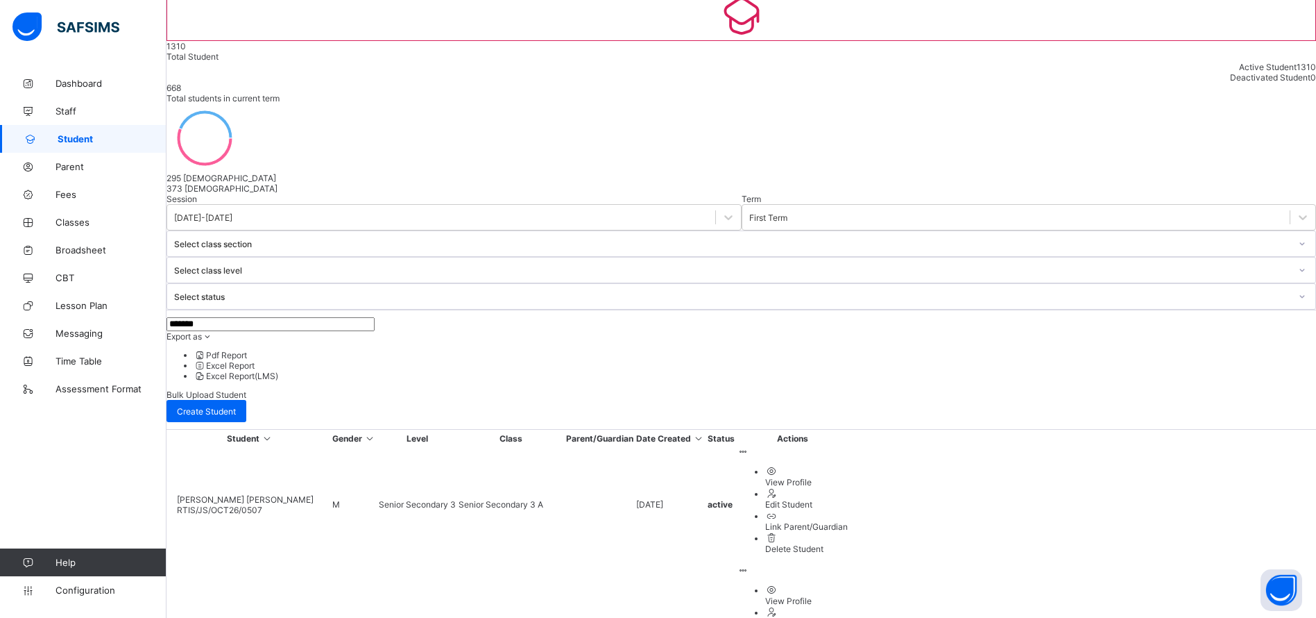
type input "*******"
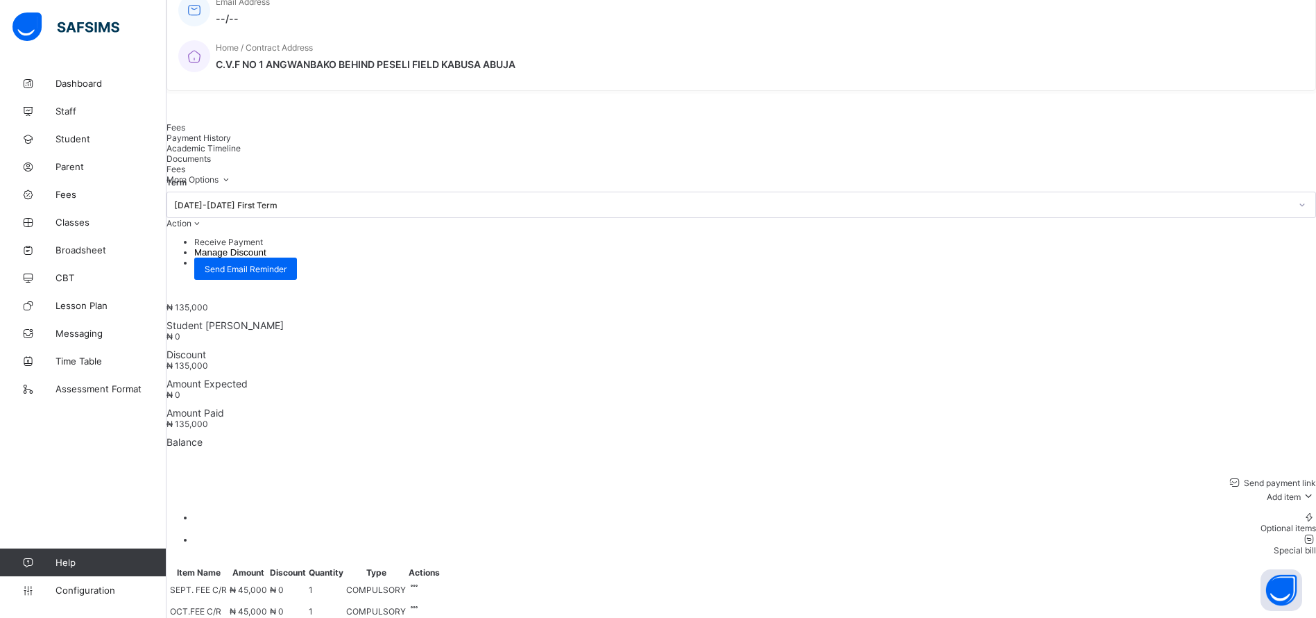
scroll to position [325, 0]
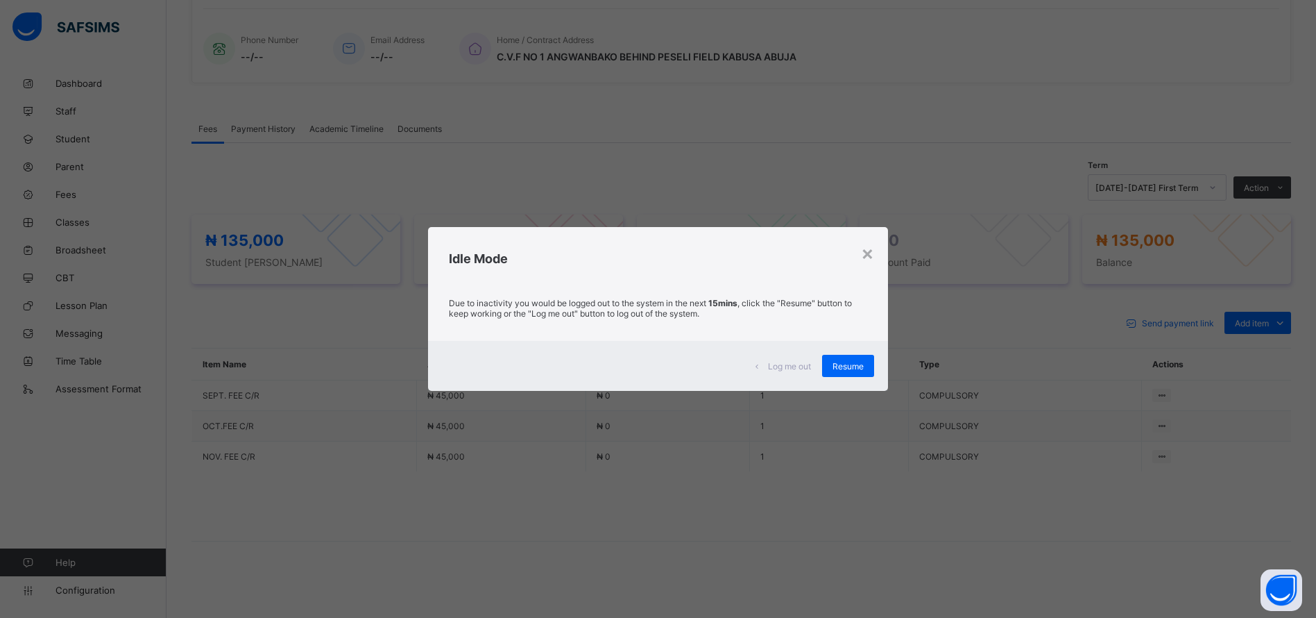
scroll to position [325, 0]
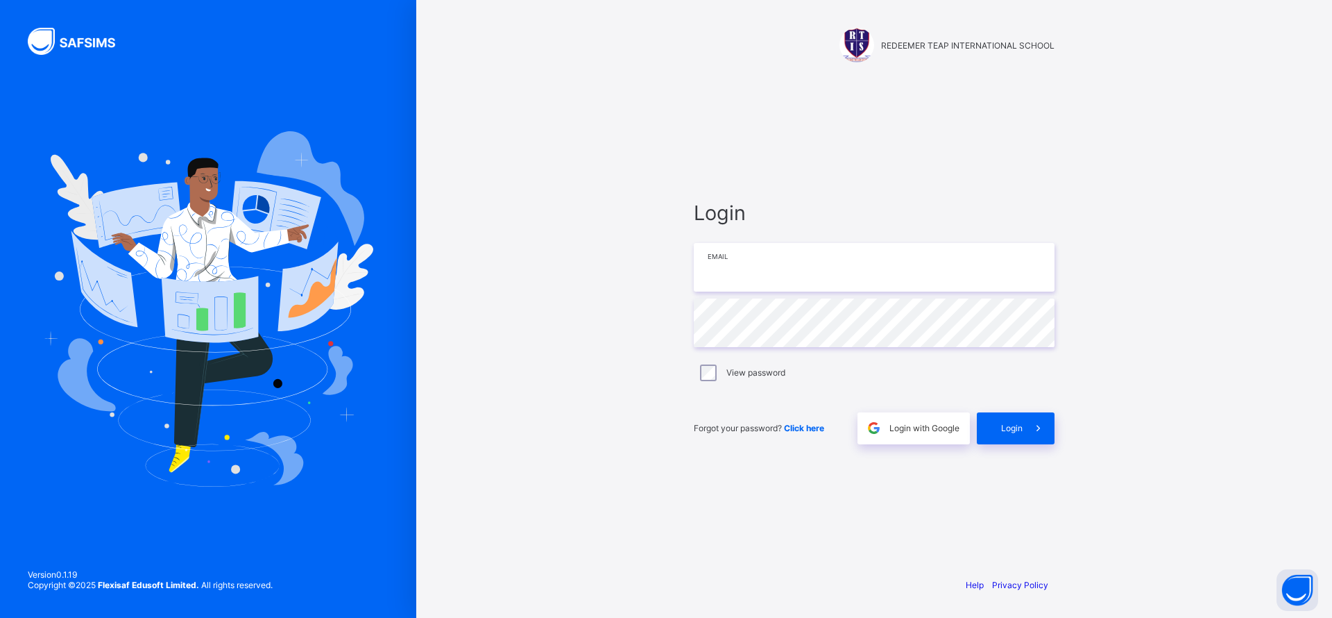
click at [774, 253] on input "email" at bounding box center [874, 267] width 361 height 49
type input "**********"
click at [1231, 307] on div "**********" at bounding box center [874, 309] width 916 height 618
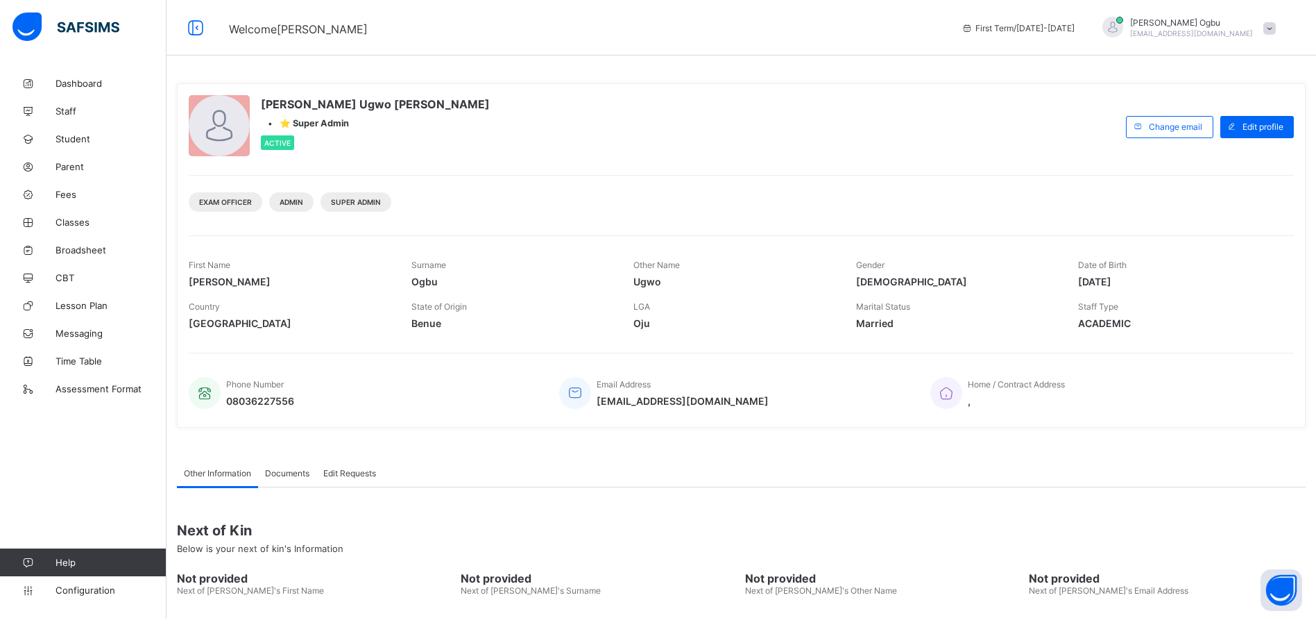
click at [87, 133] on span "Student" at bounding box center [111, 138] width 111 height 11
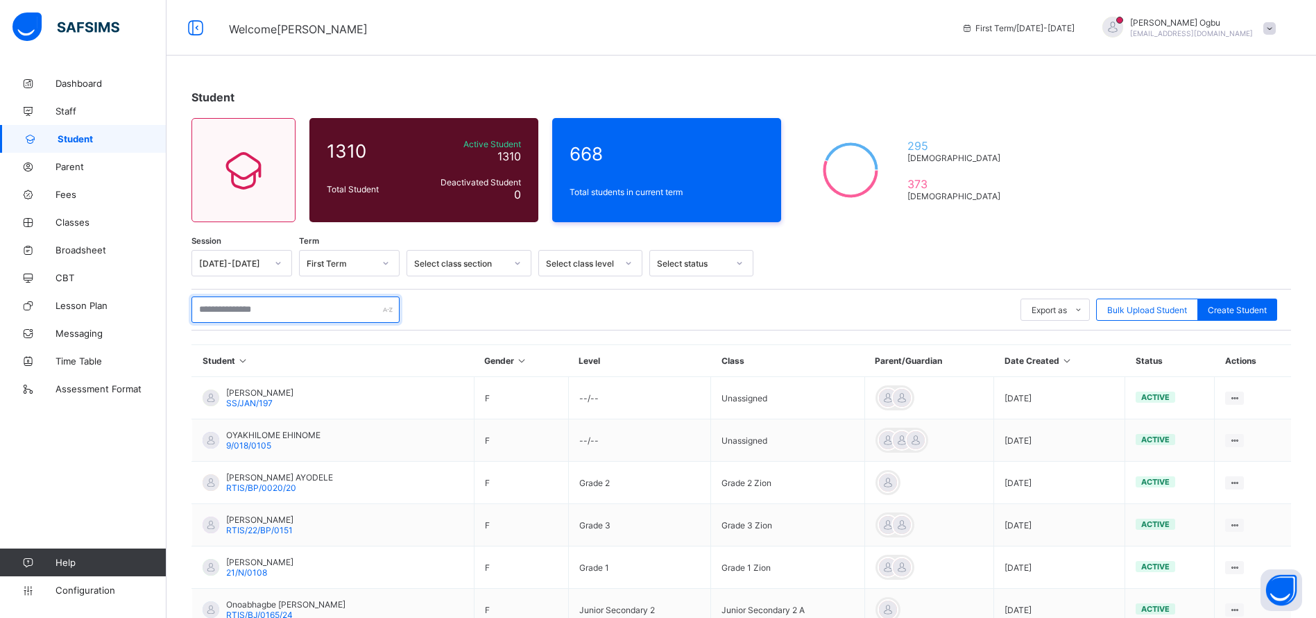
click at [269, 310] on input "text" at bounding box center [296, 309] width 208 height 26
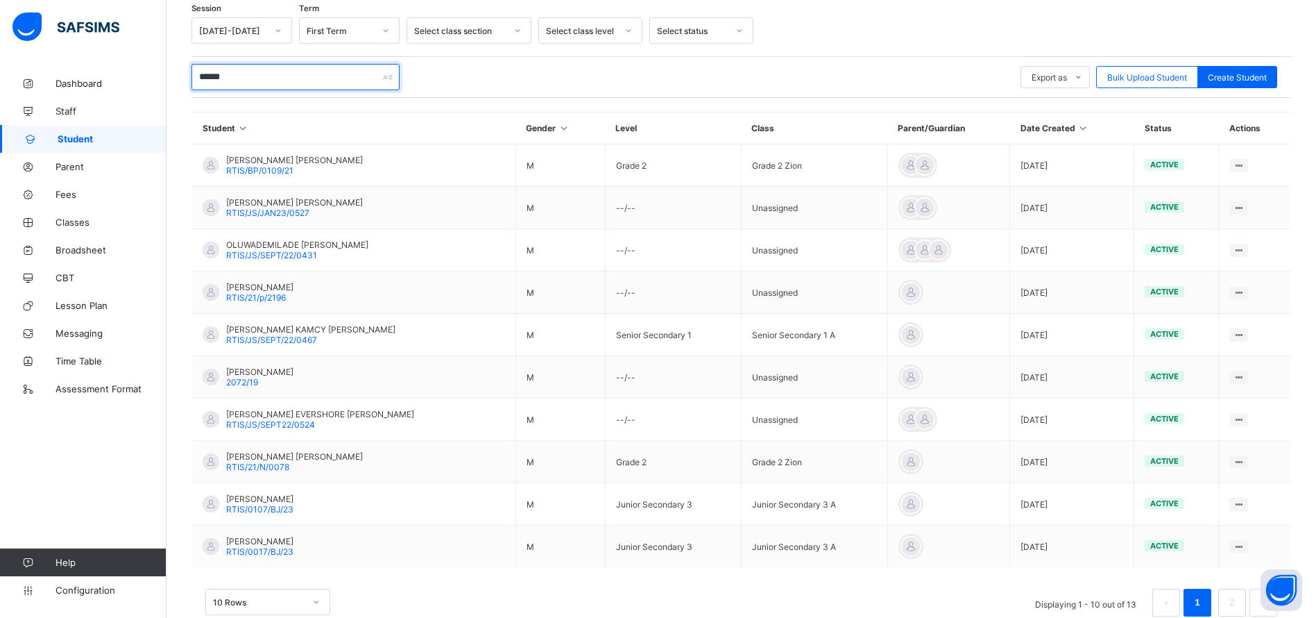
scroll to position [266, 0]
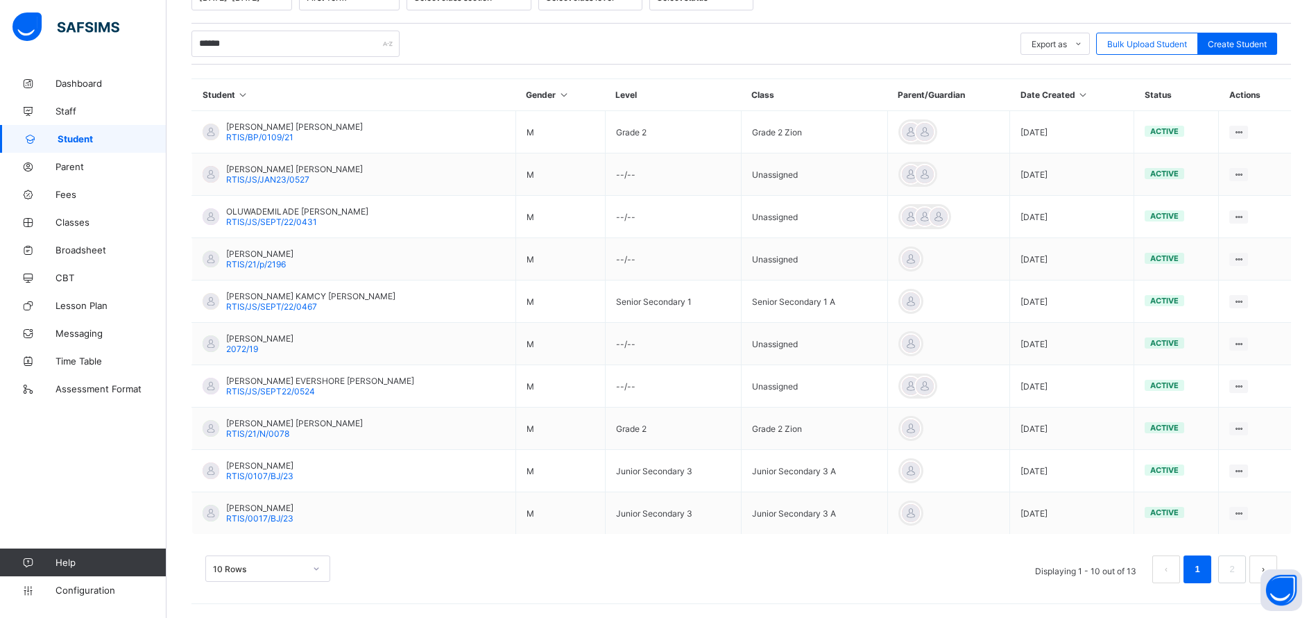
click at [86, 487] on div "Dashboard Staff Student Parent Fees Classes Broadsheet CBT Lesson Plan Messagin…" at bounding box center [83, 337] width 167 height 562
click at [289, 41] on input "******" at bounding box center [296, 44] width 208 height 26
type input "*"
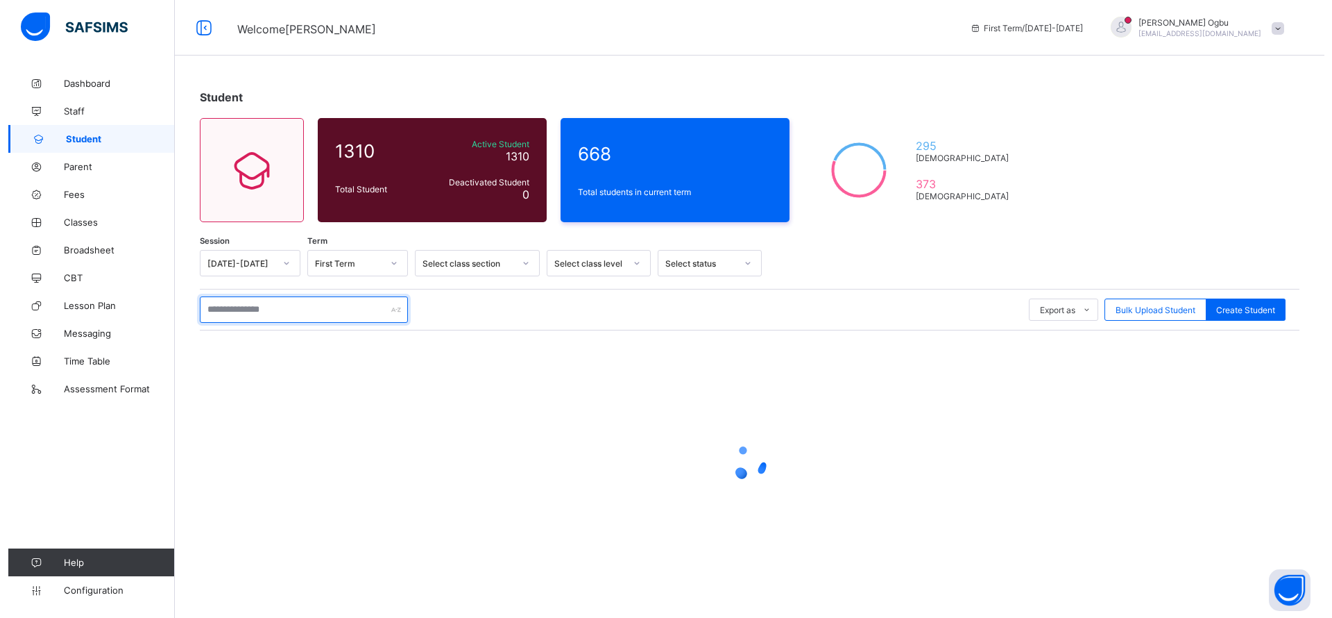
scroll to position [0, 0]
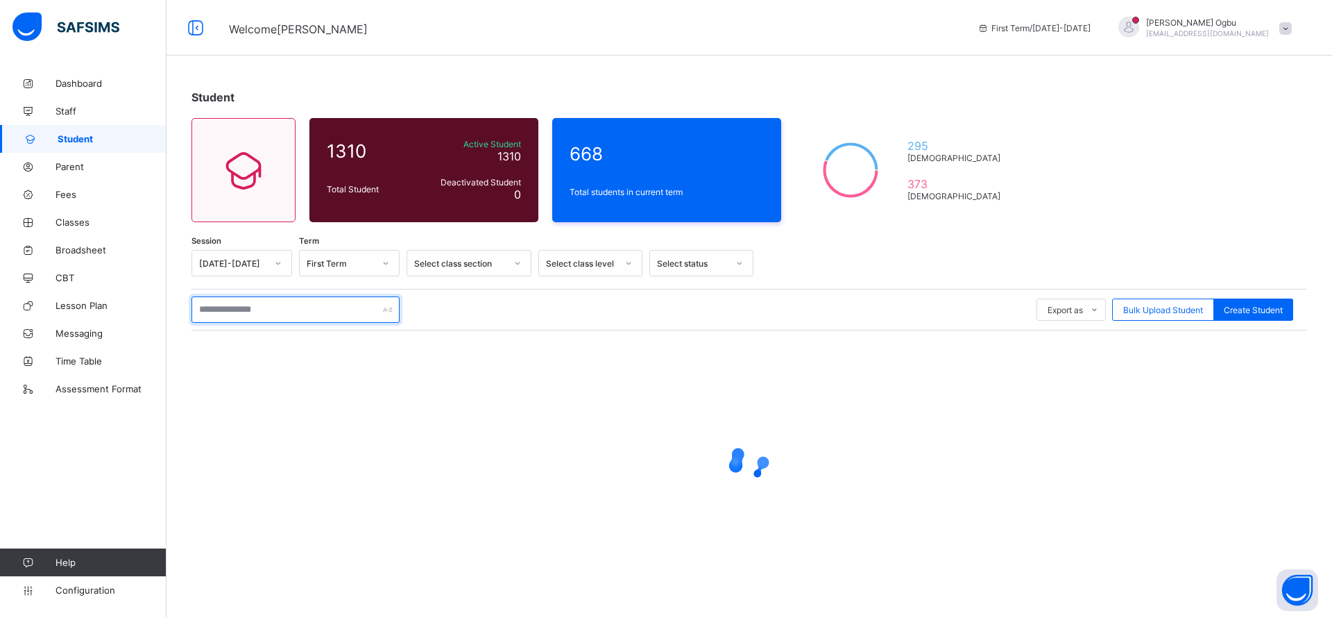
paste input "*********"
type input "*********"
